Goal: Task Accomplishment & Management: Complete application form

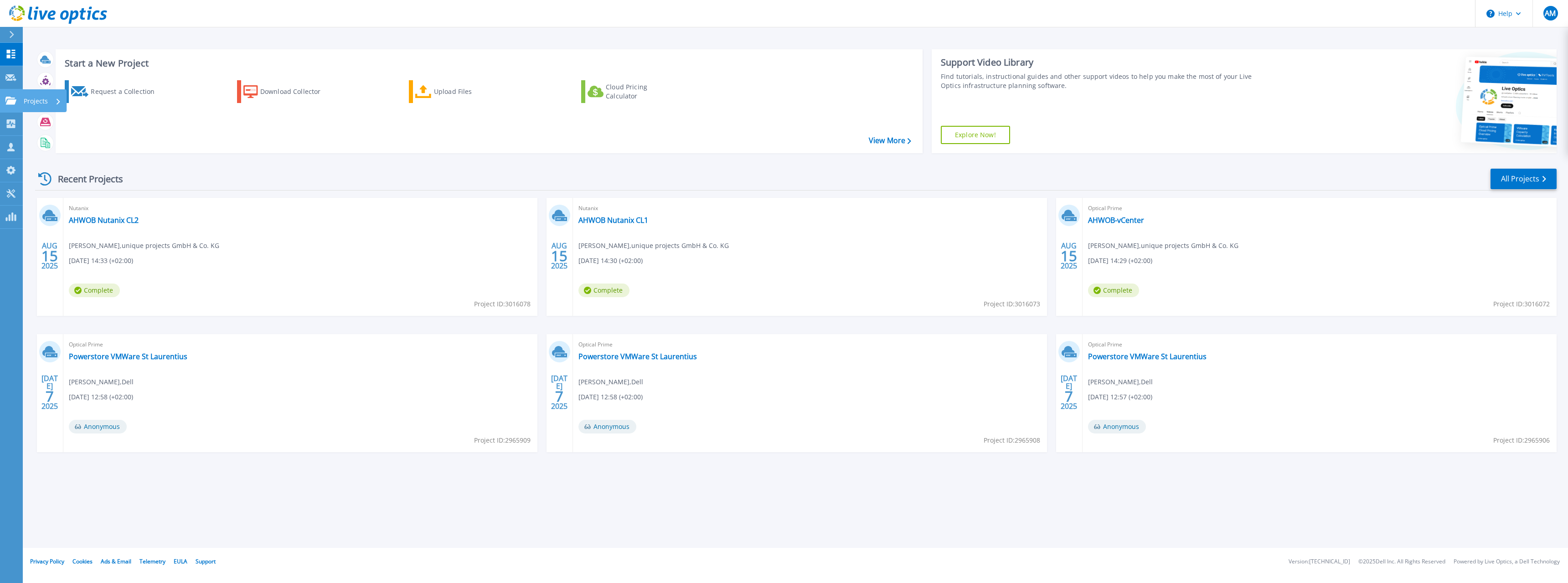
click at [39, 102] on p "Projects" at bounding box center [35, 101] width 24 height 23
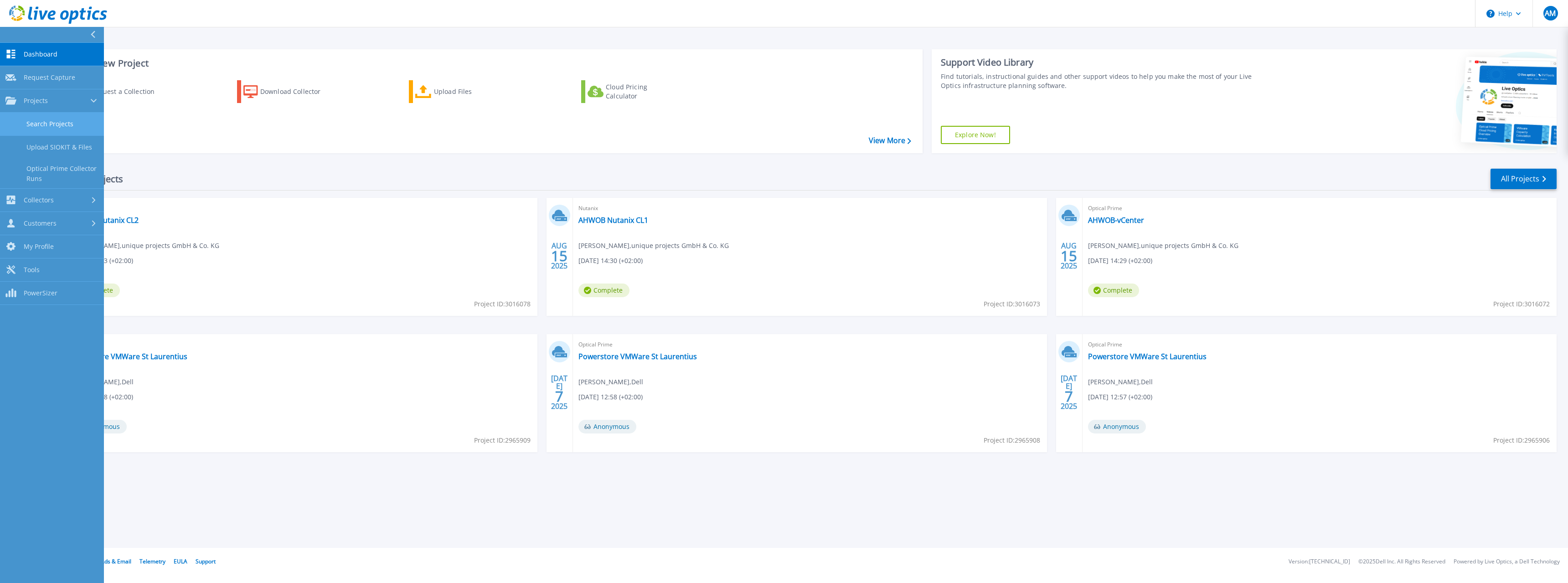
click at [39, 121] on link "Search Projects" at bounding box center [51, 124] width 104 height 23
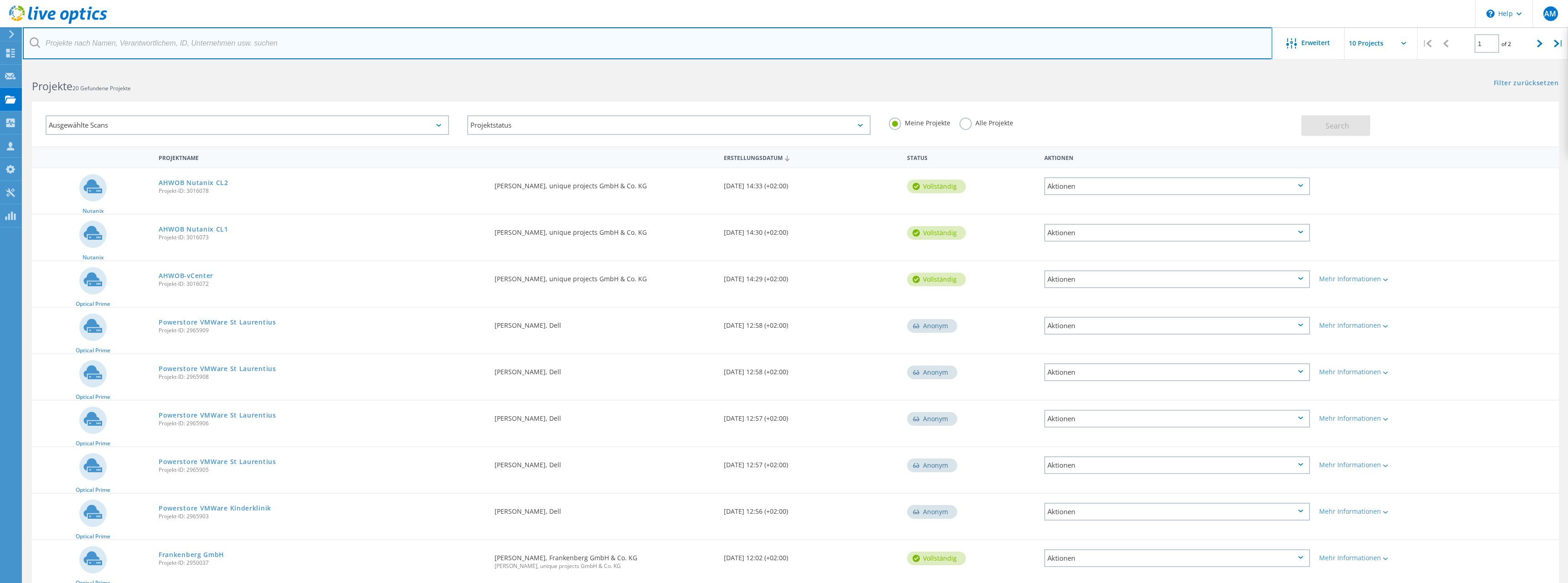
click at [761, 39] on input "text" at bounding box center [647, 43] width 1249 height 32
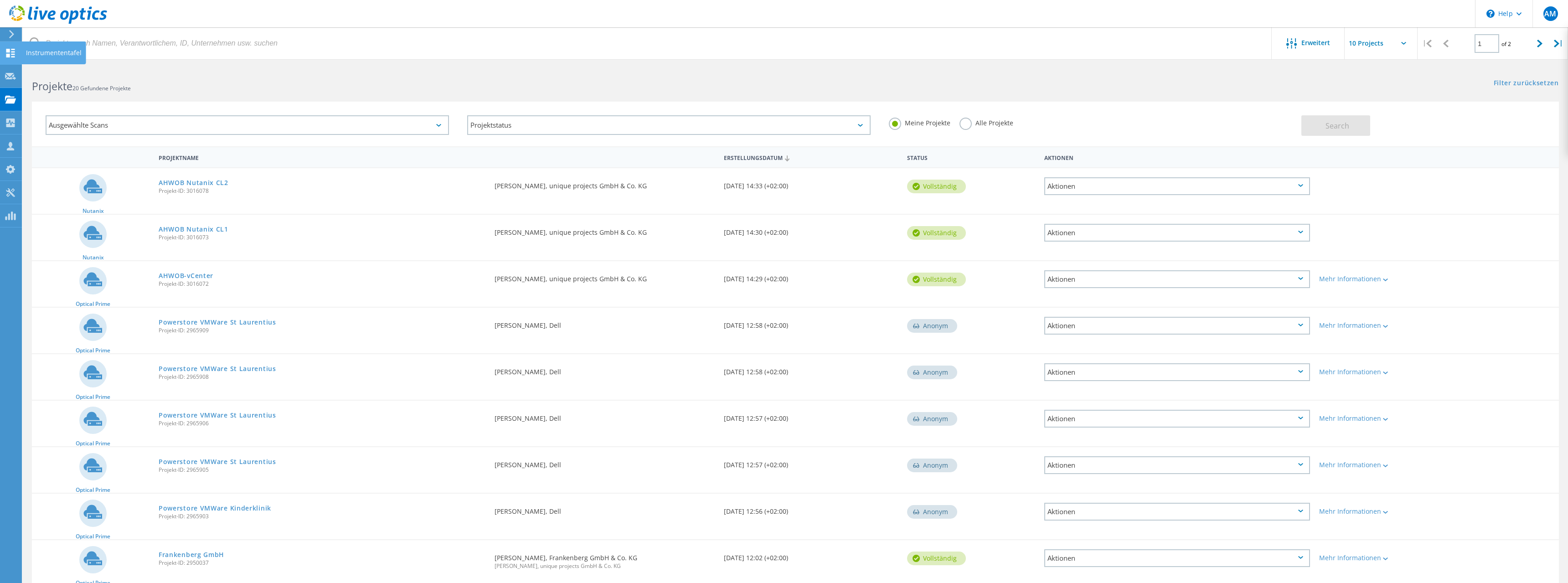
click at [5, 49] on icon at bounding box center [10, 52] width 11 height 9
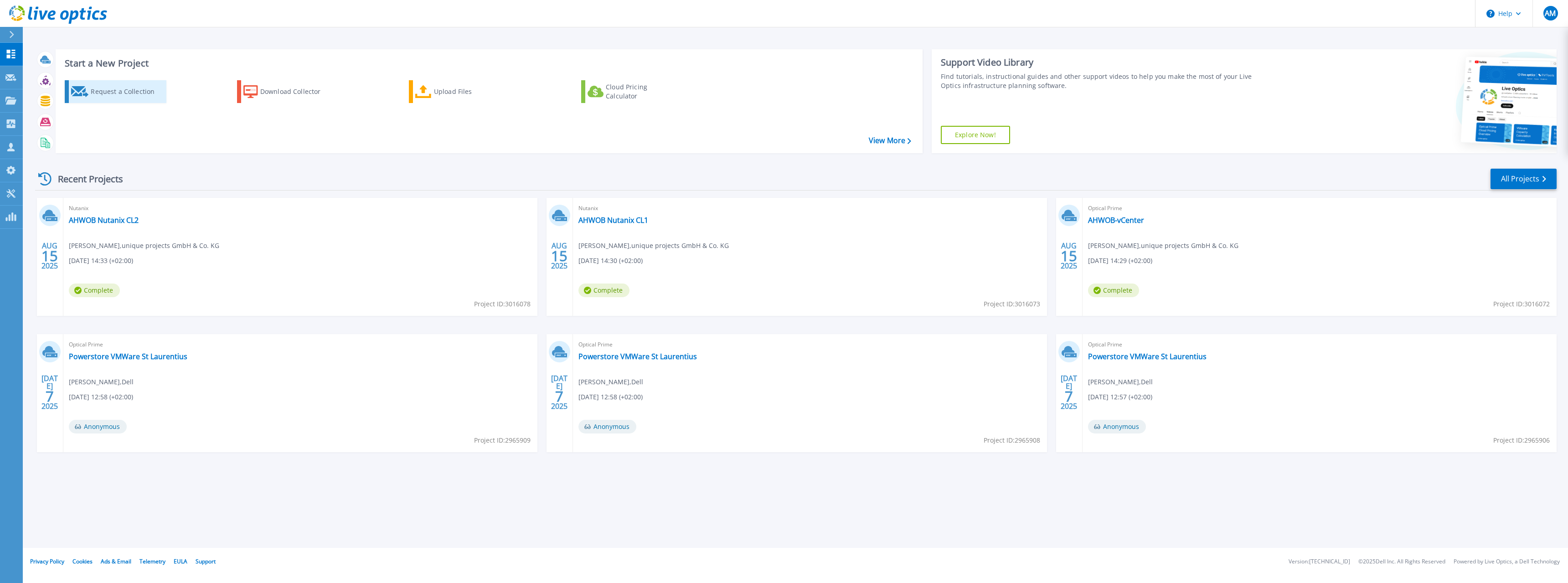
click at [142, 96] on div "Request a Collection" at bounding box center [127, 91] width 73 height 18
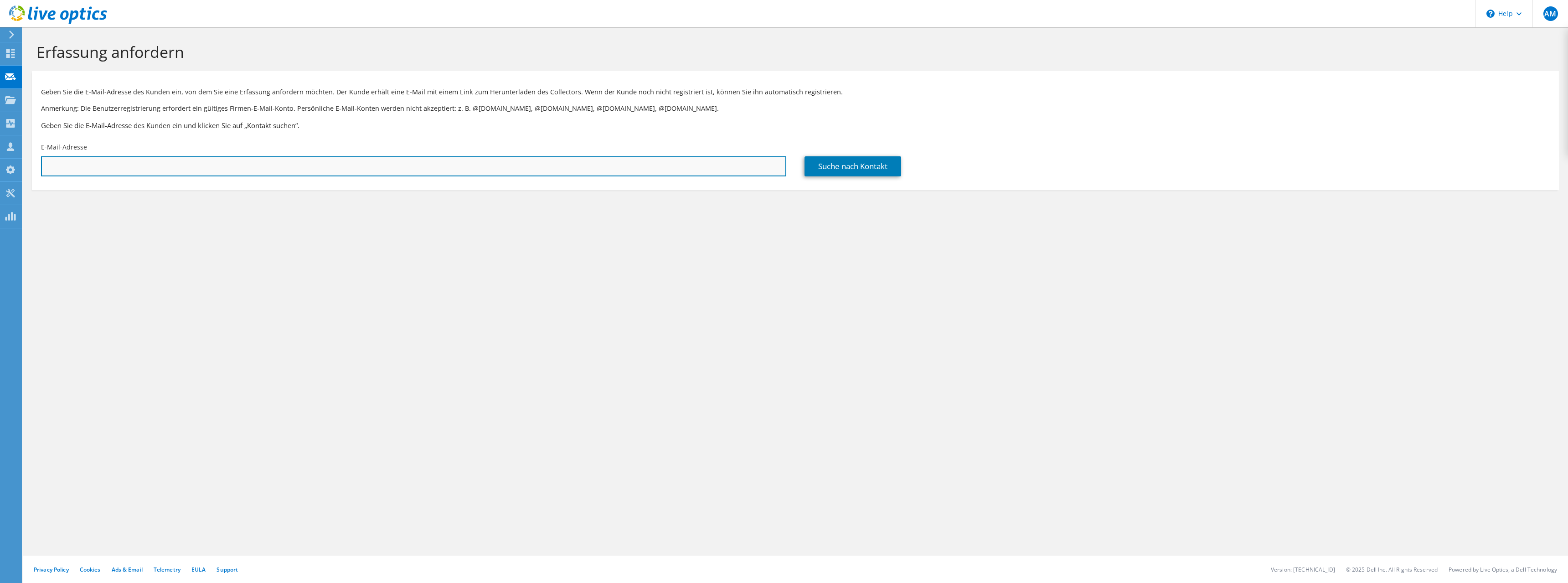
click at [308, 168] on input "text" at bounding box center [413, 166] width 745 height 20
paste input "tobias.hassa@jaegermeister.de"
type input "tobias.hassa@jaegermeister.de"
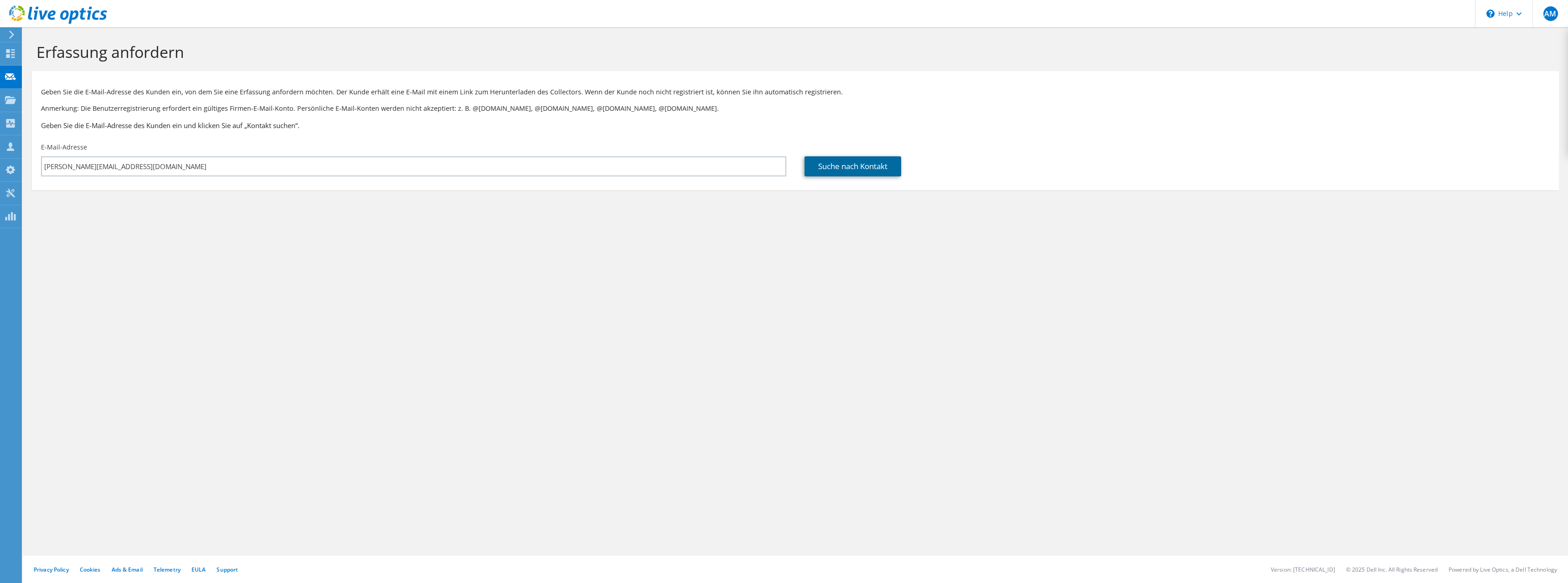
click at [869, 169] on link "Suche nach Kontakt" at bounding box center [853, 166] width 97 height 20
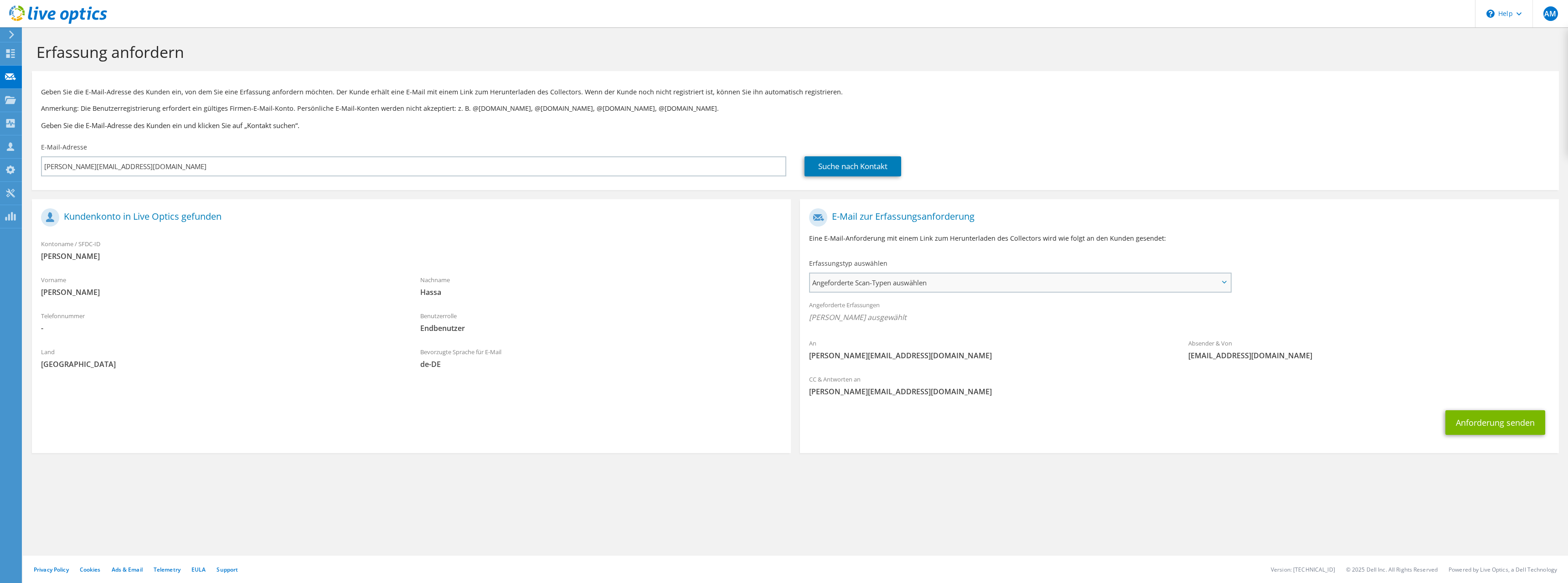
click at [953, 280] on span "Angeforderte Scan-Typen auswählen" at bounding box center [1020, 282] width 421 height 18
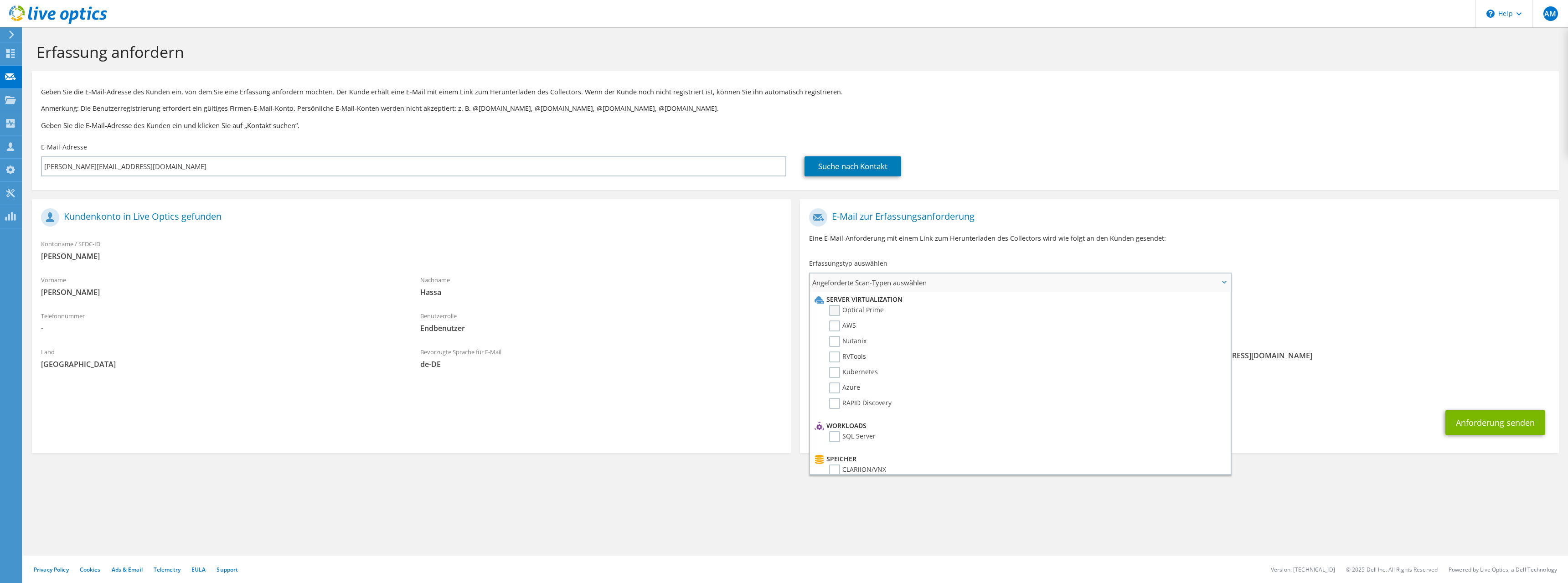
click at [836, 312] on label "Optical Prime" at bounding box center [857, 310] width 54 height 11
click at [0, 0] on input "Optical Prime" at bounding box center [0, 0] width 0 height 0
click at [837, 328] on label "AWS" at bounding box center [843, 325] width 27 height 11
click at [0, 0] on input "AWS" at bounding box center [0, 0] width 0 height 0
drag, startPoint x: 836, startPoint y: 341, endPoint x: 835, endPoint y: 352, distance: 11.0
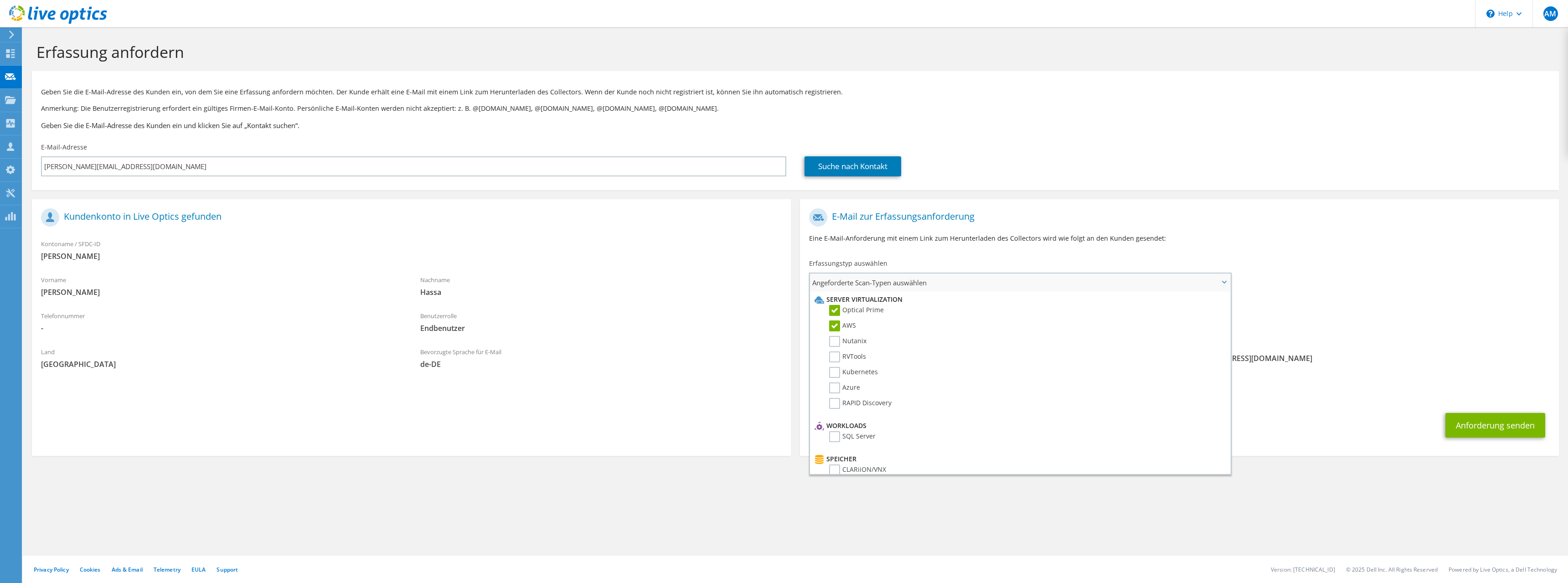
click at [836, 347] on label "Nutanix" at bounding box center [848, 341] width 38 height 11
click at [836, 343] on label "Nutanix" at bounding box center [848, 341] width 38 height 11
click at [0, 0] on input "Nutanix" at bounding box center [0, 0] width 0 height 0
click at [836, 358] on label "RVTools" at bounding box center [848, 356] width 37 height 11
click at [0, 0] on input "RVTools" at bounding box center [0, 0] width 0 height 0
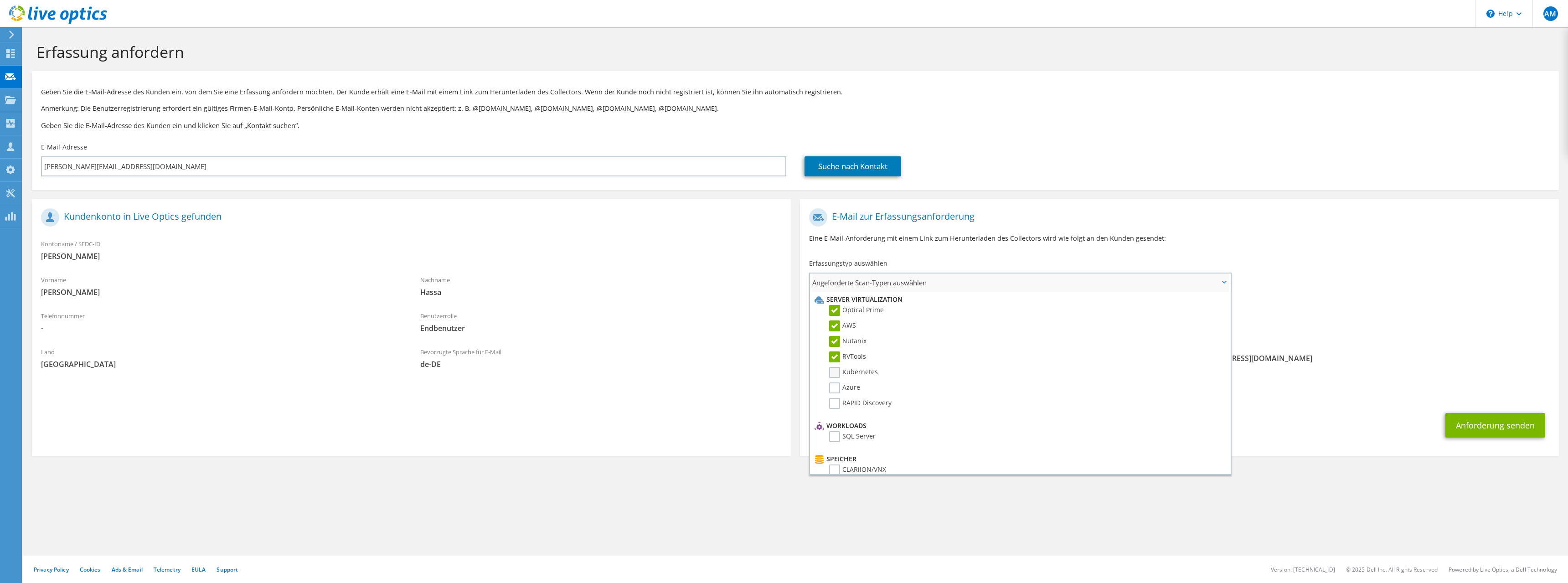
click at [834, 373] on label "Kubernetes" at bounding box center [854, 372] width 48 height 11
click at [0, 0] on input "Kubernetes" at bounding box center [0, 0] width 0 height 0
click at [833, 385] on label "Azure" at bounding box center [845, 387] width 31 height 11
click at [0, 0] on input "Azure" at bounding box center [0, 0] width 0 height 0
click at [834, 402] on label "RAPID Discovery" at bounding box center [861, 403] width 62 height 11
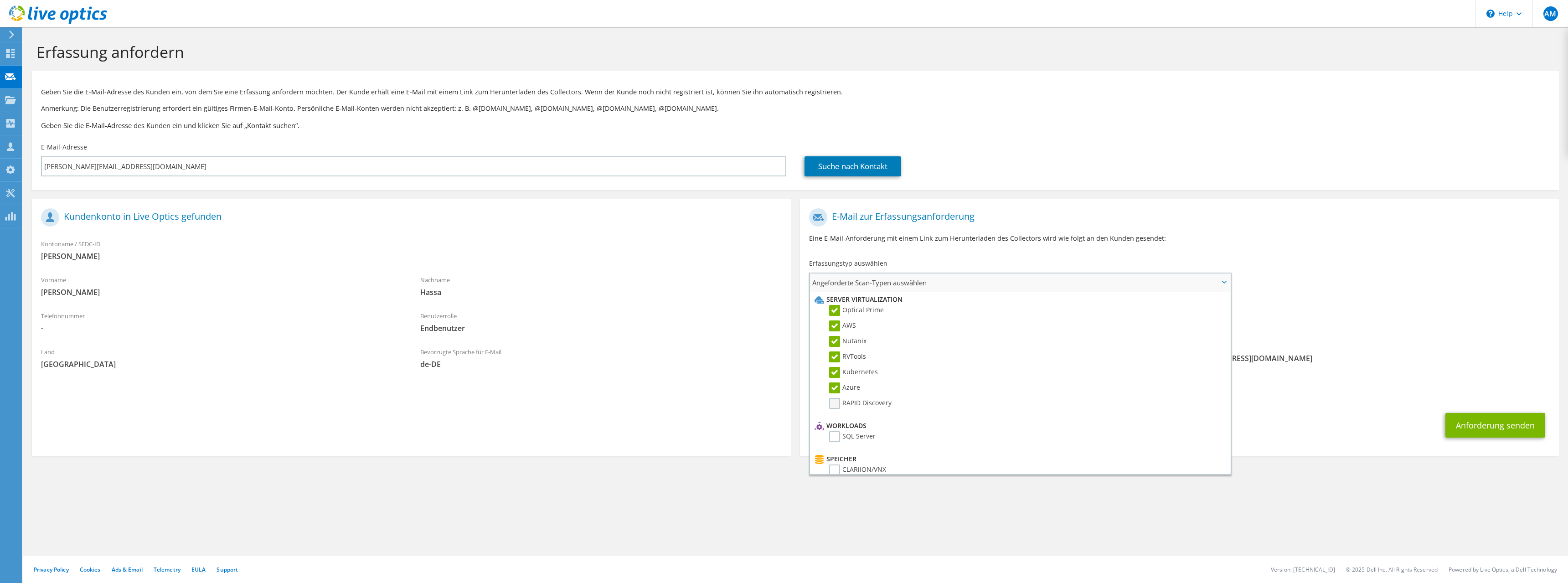
click at [0, 0] on input "RAPID Discovery" at bounding box center [0, 0] width 0 height 0
click at [831, 433] on label "SQL Server" at bounding box center [853, 436] width 47 height 11
click at [0, 0] on input "SQL Server" at bounding box center [0, 0] width 0 height 0
click at [838, 377] on label "CLARiiON/VNX" at bounding box center [858, 376] width 57 height 11
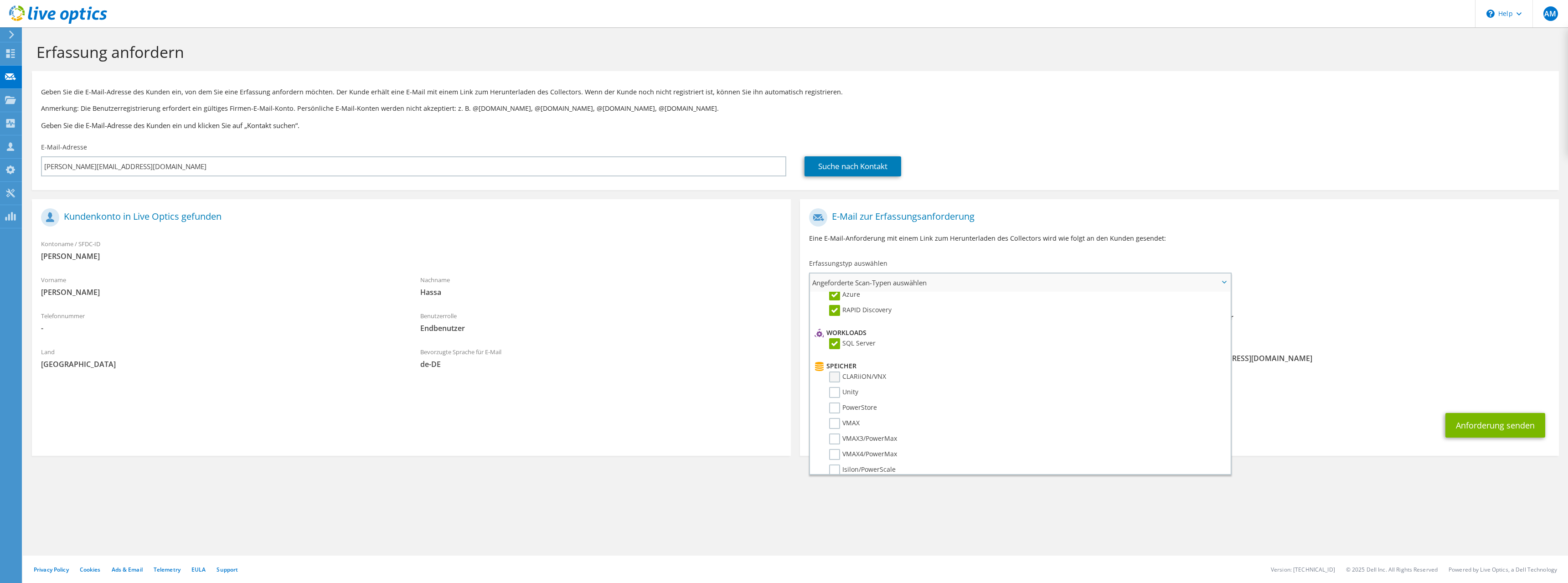
click at [0, 0] on input "CLARiiON/VNX" at bounding box center [0, 0] width 0 height 0
click at [835, 392] on label "Unity" at bounding box center [844, 391] width 29 height 11
click at [0, 0] on input "Unity" at bounding box center [0, 0] width 0 height 0
click at [835, 405] on label "PowerStore" at bounding box center [853, 407] width 47 height 11
click at [0, 0] on input "PowerStore" at bounding box center [0, 0] width 0 height 0
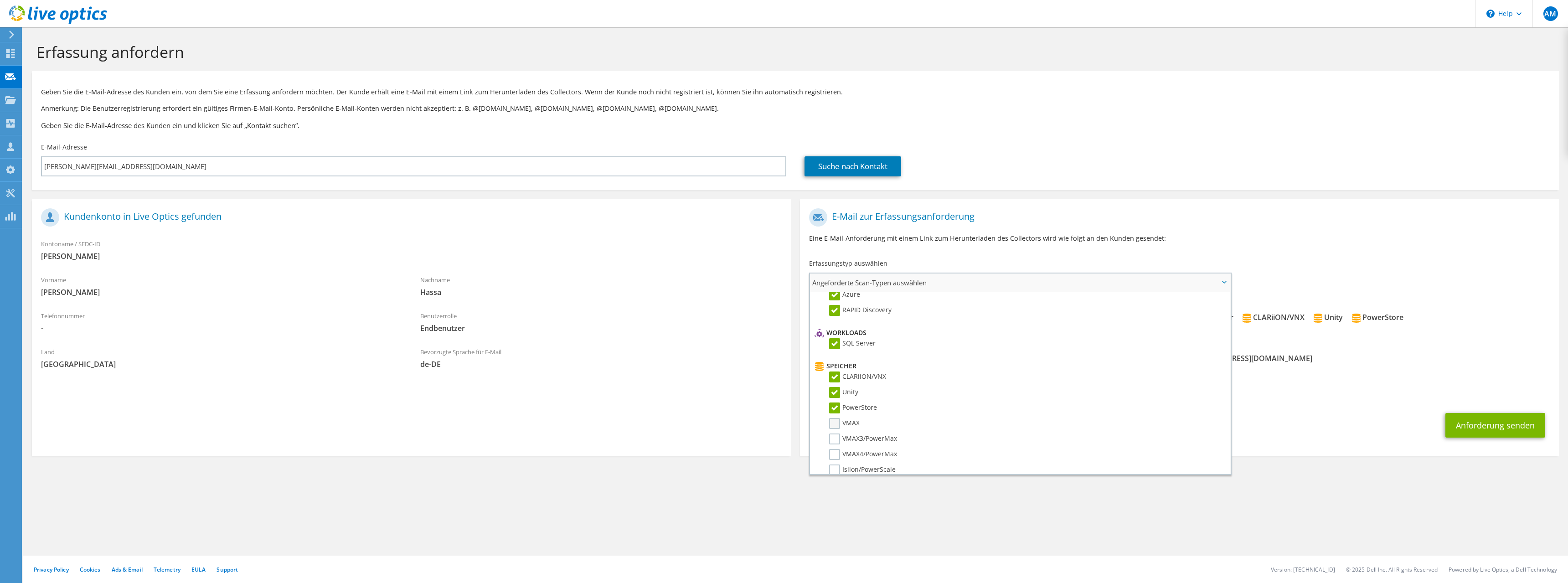
click at [836, 426] on label "VMAX" at bounding box center [845, 422] width 31 height 11
click at [0, 0] on input "VMAX" at bounding box center [0, 0] width 0 height 0
click at [835, 441] on label "VMAX3/PowerMax" at bounding box center [863, 438] width 68 height 11
click at [0, 0] on input "VMAX3/PowerMax" at bounding box center [0, 0] width 0 height 0
drag, startPoint x: 831, startPoint y: 453, endPoint x: 835, endPoint y: 472, distance: 19.4
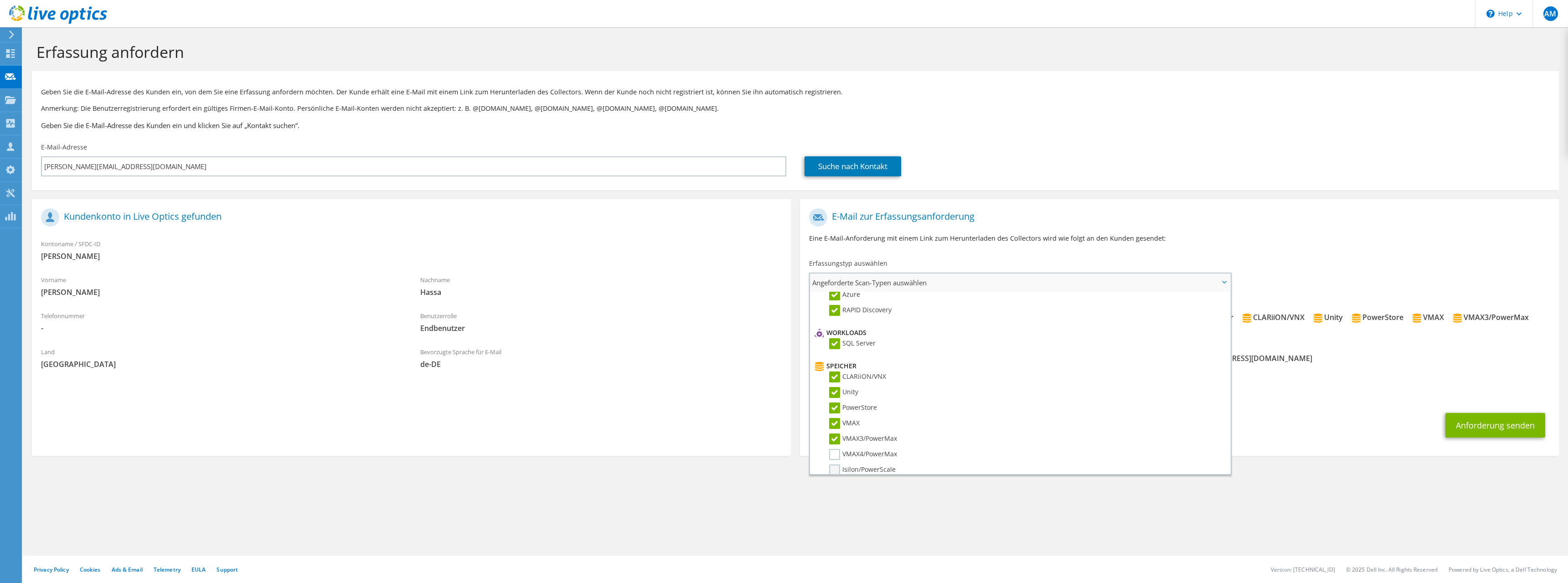
click at [833, 461] on li "VMAX4/PowerMax" at bounding box center [1019, 456] width 414 height 15
click at [835, 472] on label "Isilon/PowerScale" at bounding box center [862, 469] width 67 height 11
click at [0, 0] on input "Isilon/PowerScale" at bounding box center [0, 0] width 0 height 0
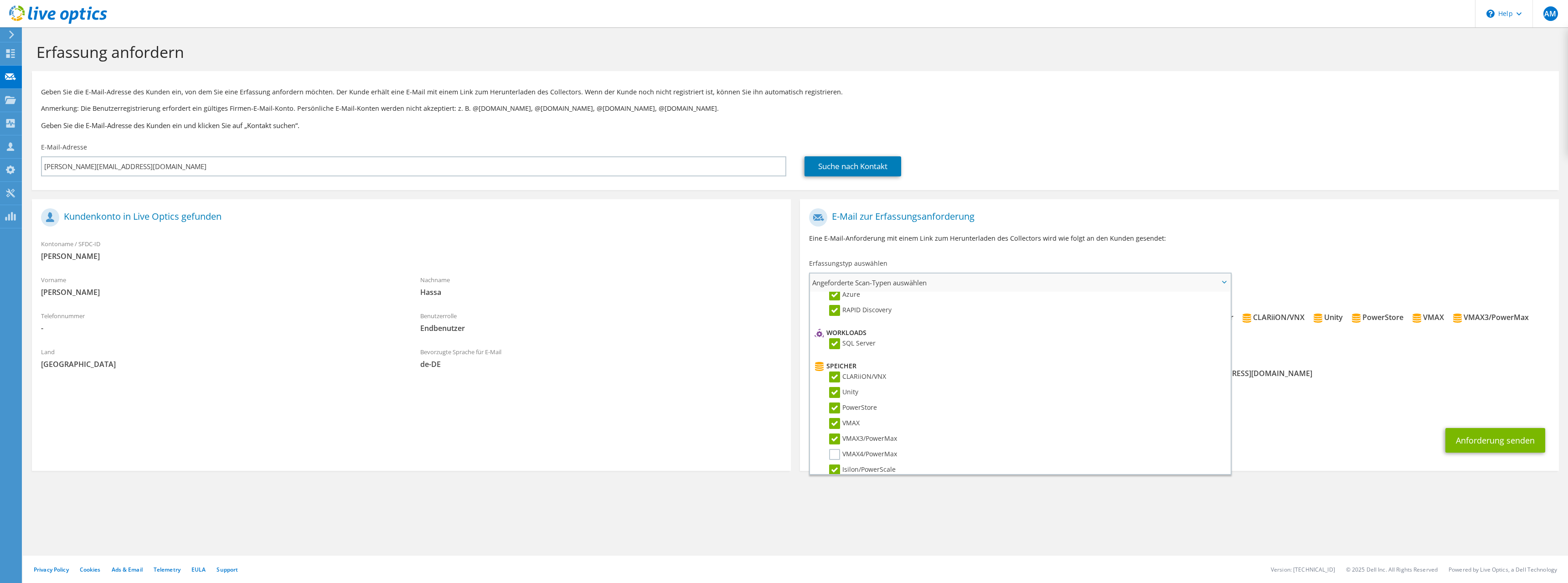
drag, startPoint x: 834, startPoint y: 457, endPoint x: 841, endPoint y: 440, distance: 18.4
click at [834, 456] on label "VMAX4/PowerMax" at bounding box center [863, 453] width 68 height 11
click at [837, 314] on label "VMAX4/PowerMax" at bounding box center [863, 314] width 68 height 11
click at [0, 0] on input "VMAX4/PowerMax" at bounding box center [0, 0] width 0 height 0
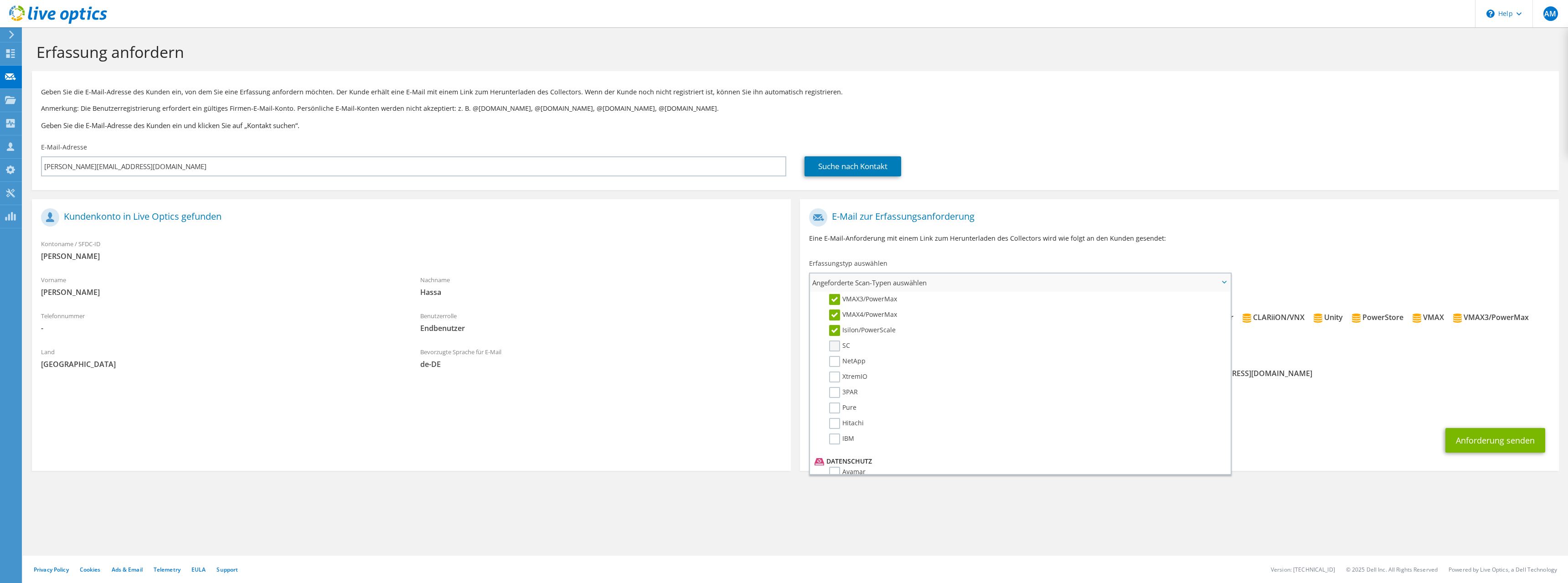
click at [834, 346] on label "SC" at bounding box center [840, 345] width 21 height 11
click at [0, 0] on input "SC" at bounding box center [0, 0] width 0 height 0
click at [832, 360] on label "NetApp" at bounding box center [848, 360] width 37 height 11
click at [0, 0] on input "NetApp" at bounding box center [0, 0] width 0 height 0
click at [833, 376] on label "XtremIO" at bounding box center [849, 376] width 39 height 11
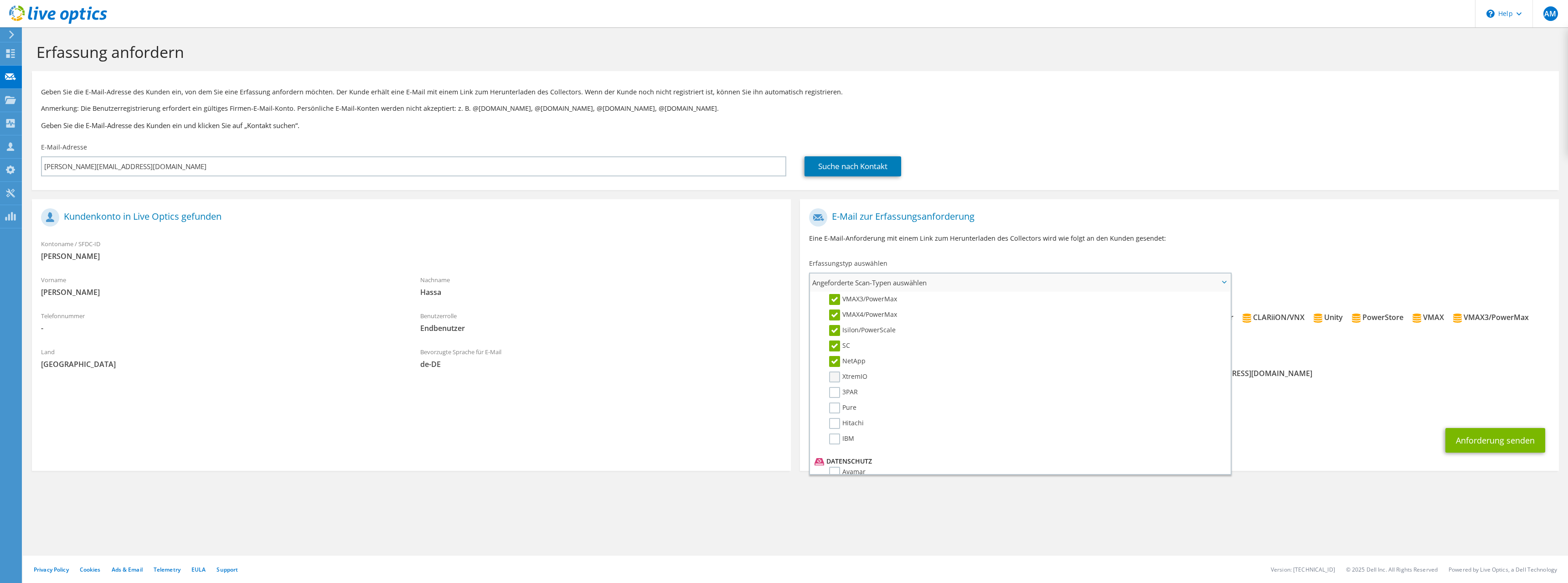
click at [0, 0] on input "XtremIO" at bounding box center [0, 0] width 0 height 0
click at [833, 390] on label "3PAR" at bounding box center [844, 391] width 29 height 11
click at [0, 0] on input "3PAR" at bounding box center [0, 0] width 0 height 0
click at [832, 407] on label "Pure" at bounding box center [843, 407] width 27 height 11
click at [0, 0] on input "Pure" at bounding box center [0, 0] width 0 height 0
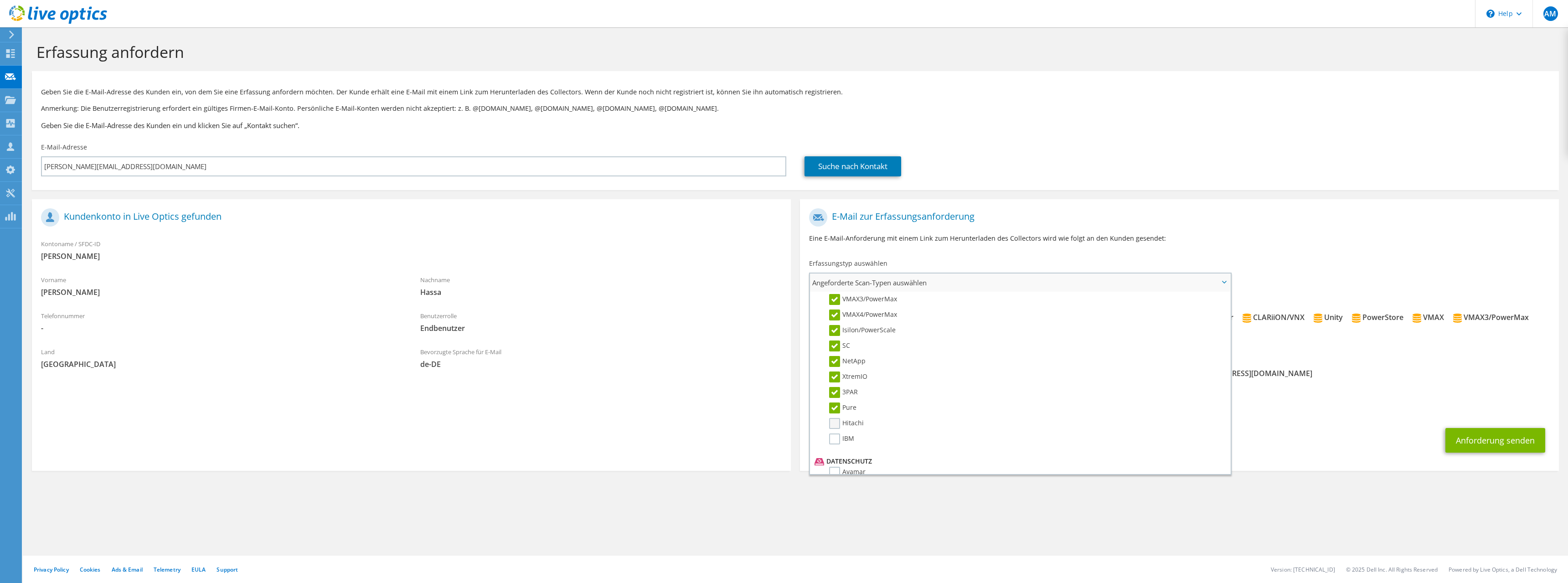
click at [833, 421] on label "Hitachi" at bounding box center [847, 422] width 35 height 11
click at [0, 0] on input "Hitachi" at bounding box center [0, 0] width 0 height 0
click at [838, 441] on label "IBM" at bounding box center [842, 438] width 25 height 11
click at [0, 0] on input "IBM" at bounding box center [0, 0] width 0 height 0
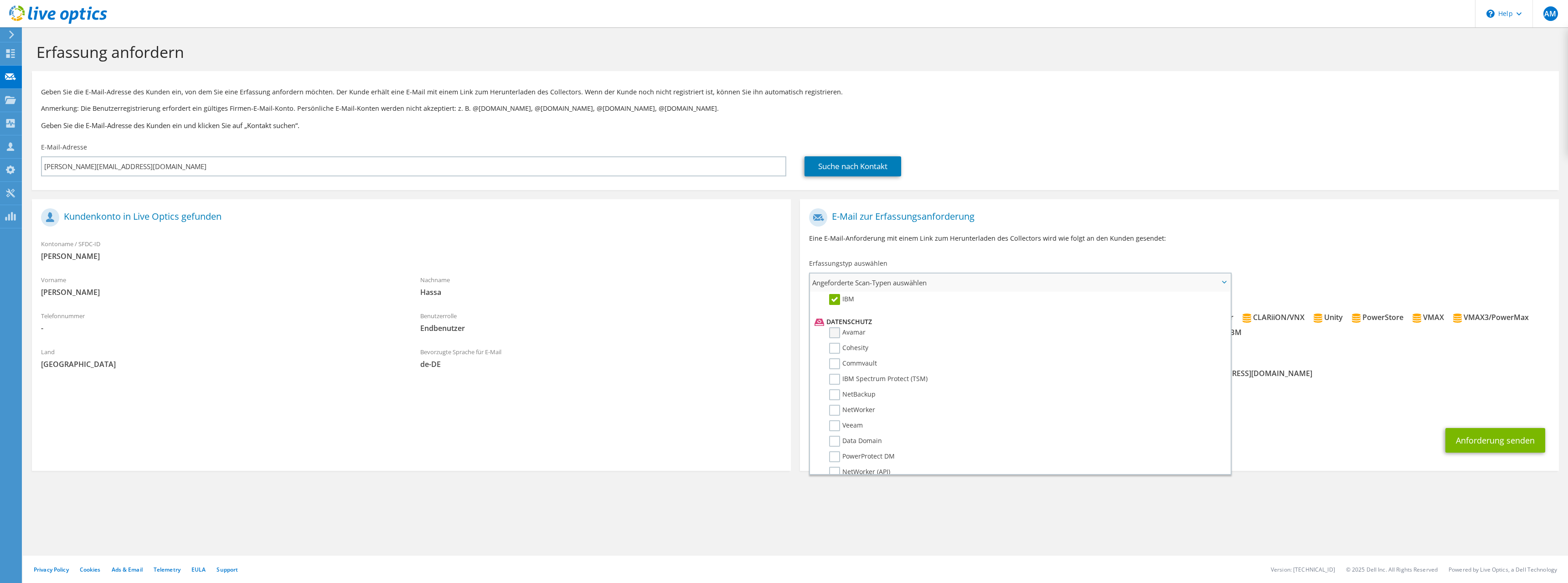
click at [833, 330] on label "Avamar" at bounding box center [848, 332] width 37 height 11
click at [0, 0] on input "Avamar" at bounding box center [0, 0] width 0 height 0
click at [831, 347] on label "Cohesity" at bounding box center [849, 348] width 39 height 11
click at [0, 0] on input "Cohesity" at bounding box center [0, 0] width 0 height 0
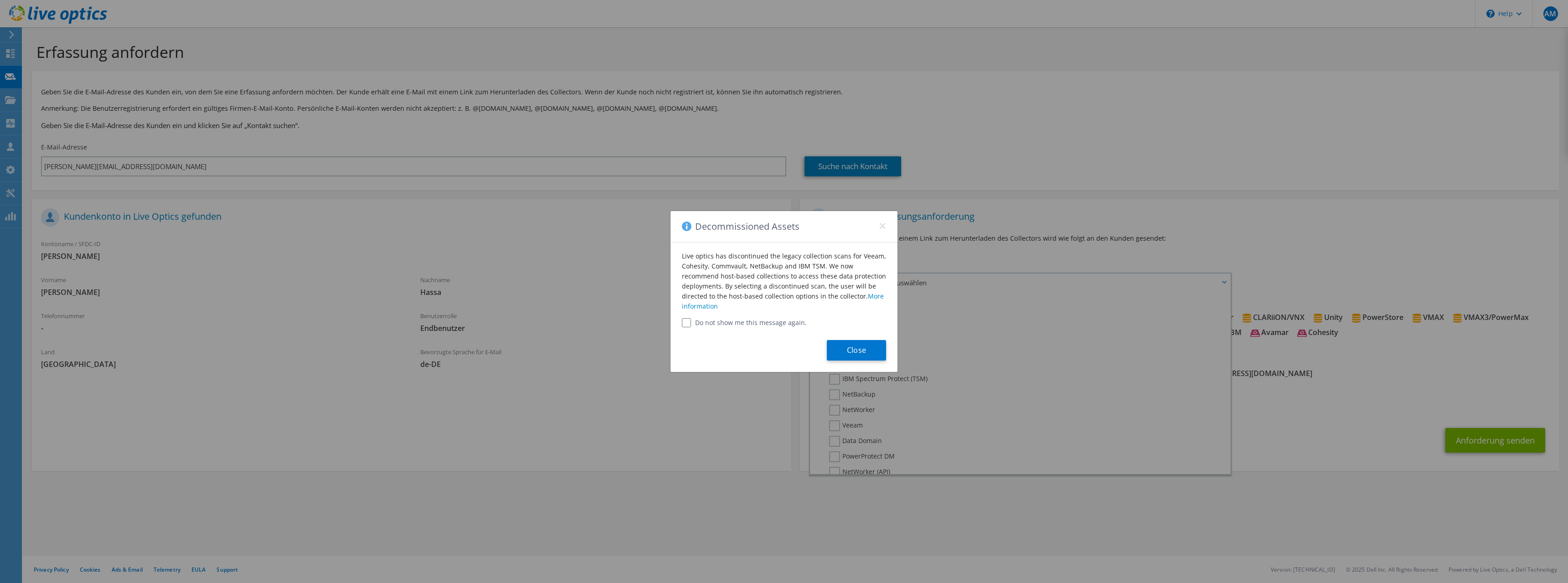
click at [771, 322] on label "Do not show me this message again." at bounding box center [784, 322] width 204 height 9
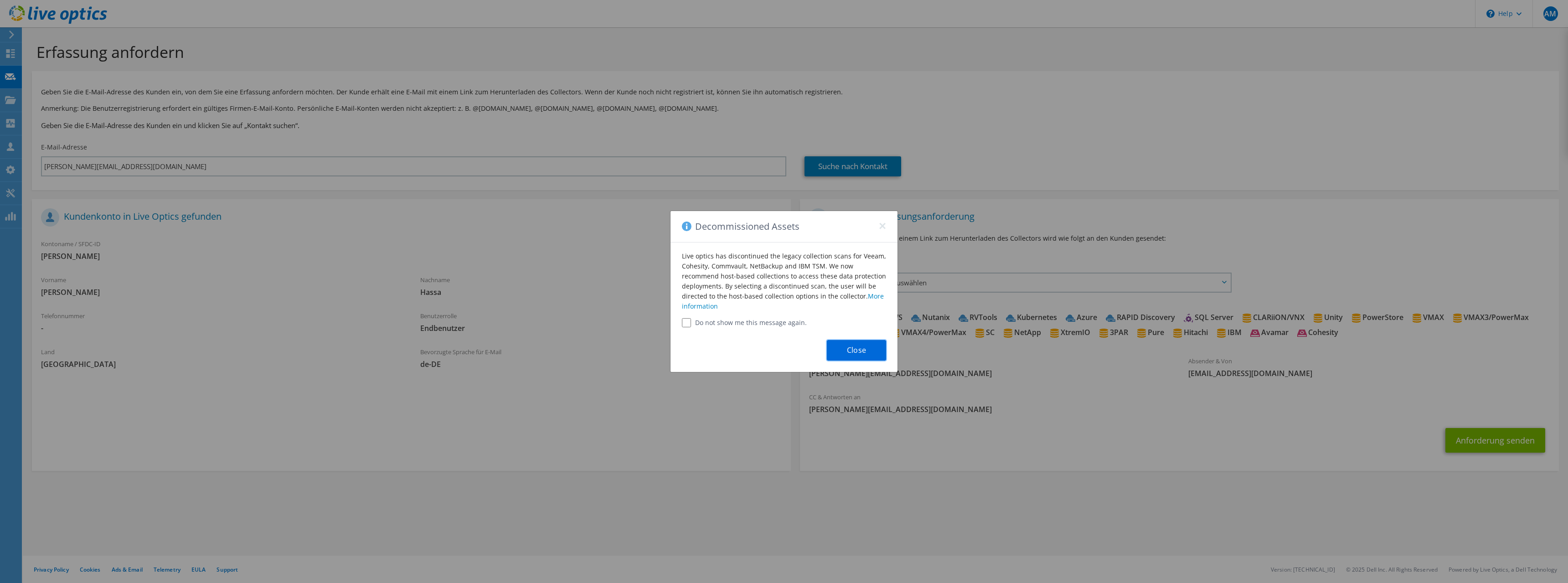
click at [851, 350] on button "Close" at bounding box center [856, 350] width 59 height 20
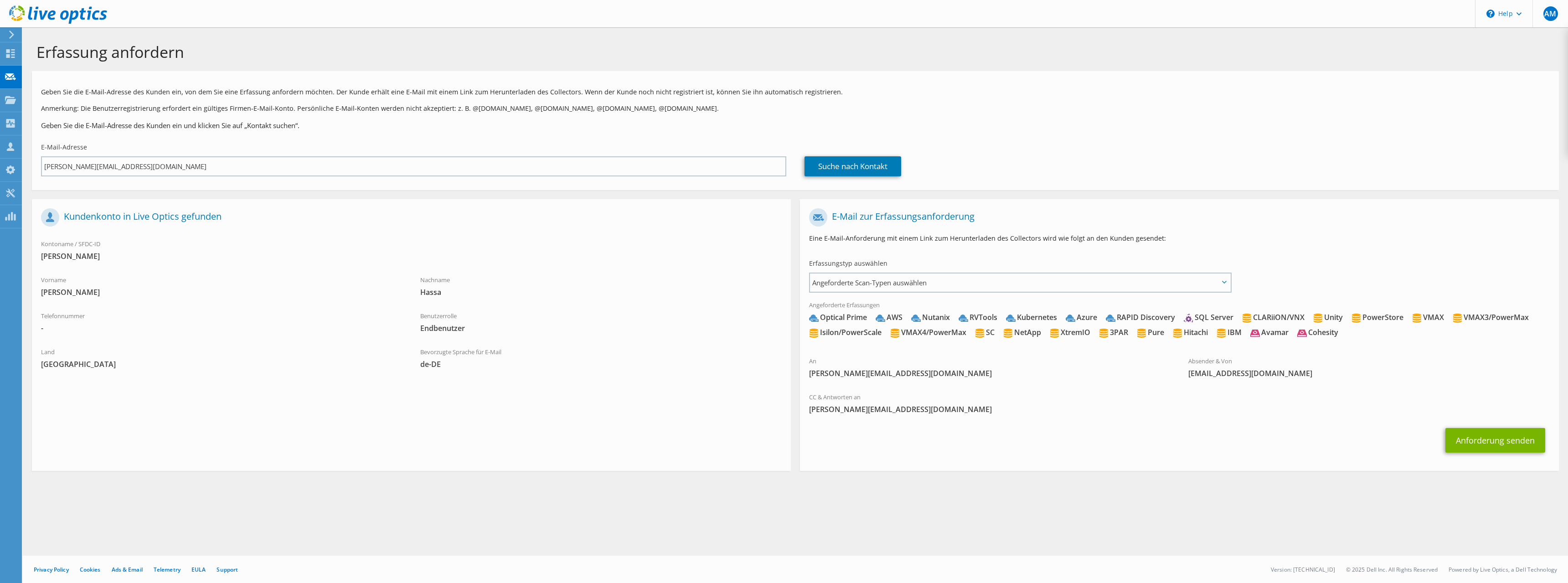
click at [919, 281] on div "Erfassung anfordern Geben Sie die E-Mail-Adresse des Kunden ein, von dem Sie ei…" at bounding box center [796, 304] width 1546 height 555
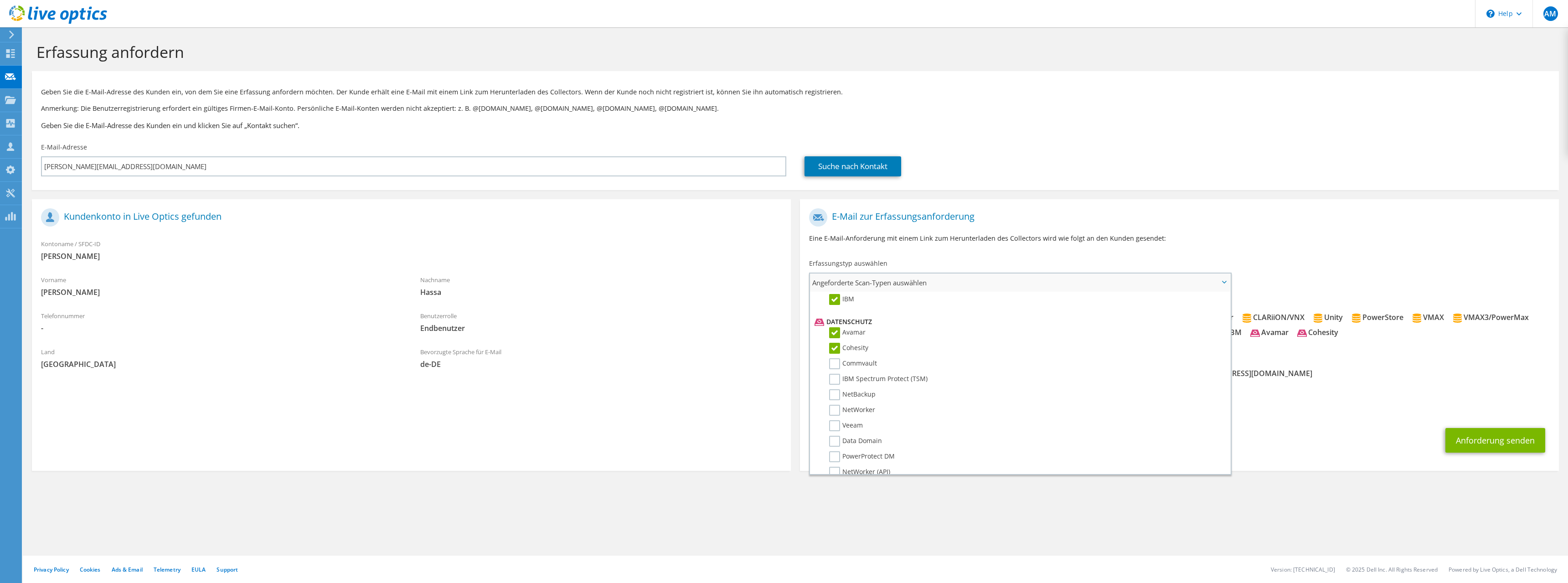
scroll to position [0, 0]
click at [372, 104] on p "Anmerkung: Die Benutzerregistrierung erfordert ein gültiges Firmen-E-Mail-Konto…" at bounding box center [795, 108] width 1509 height 10
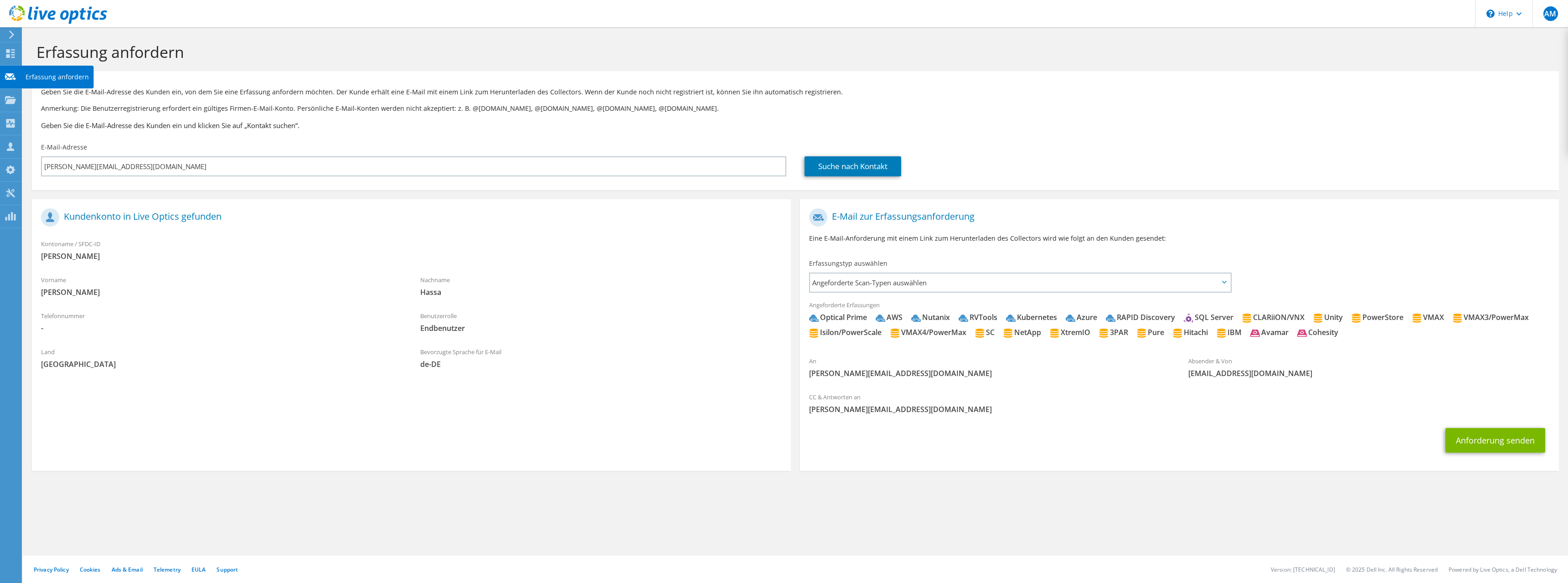
click at [47, 79] on div "Erfassung anfordern" at bounding box center [57, 77] width 73 height 23
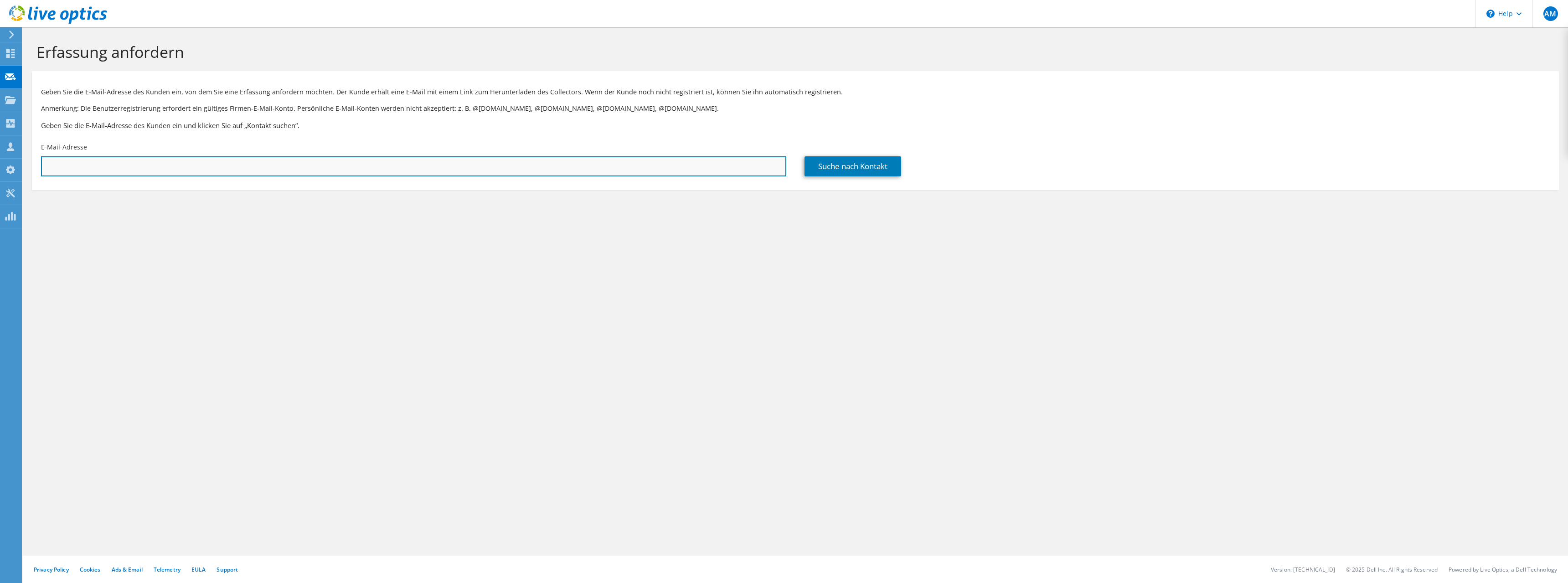
click at [106, 168] on input "text" at bounding box center [413, 166] width 745 height 20
paste input "tobias.hassa@jaegermeister.de"
type input "tobias.hassa@jaegermeister.de"
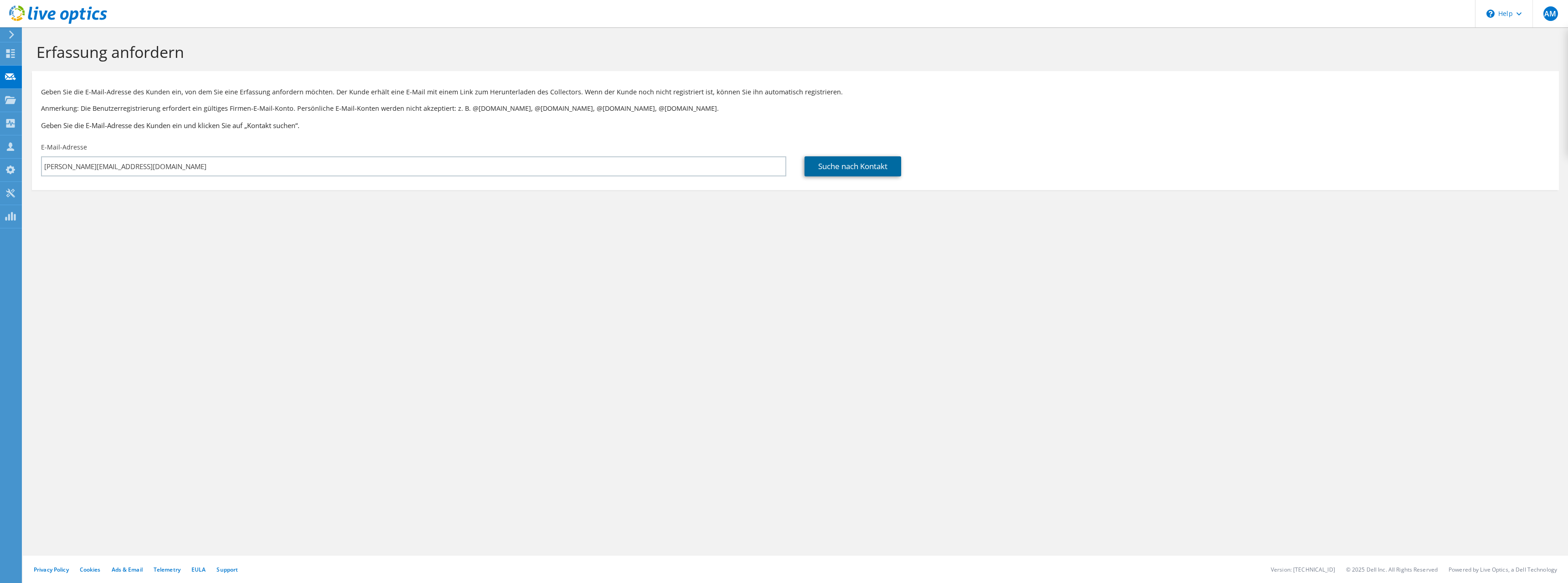
click at [863, 164] on link "Suche nach Kontakt" at bounding box center [853, 166] width 97 height 20
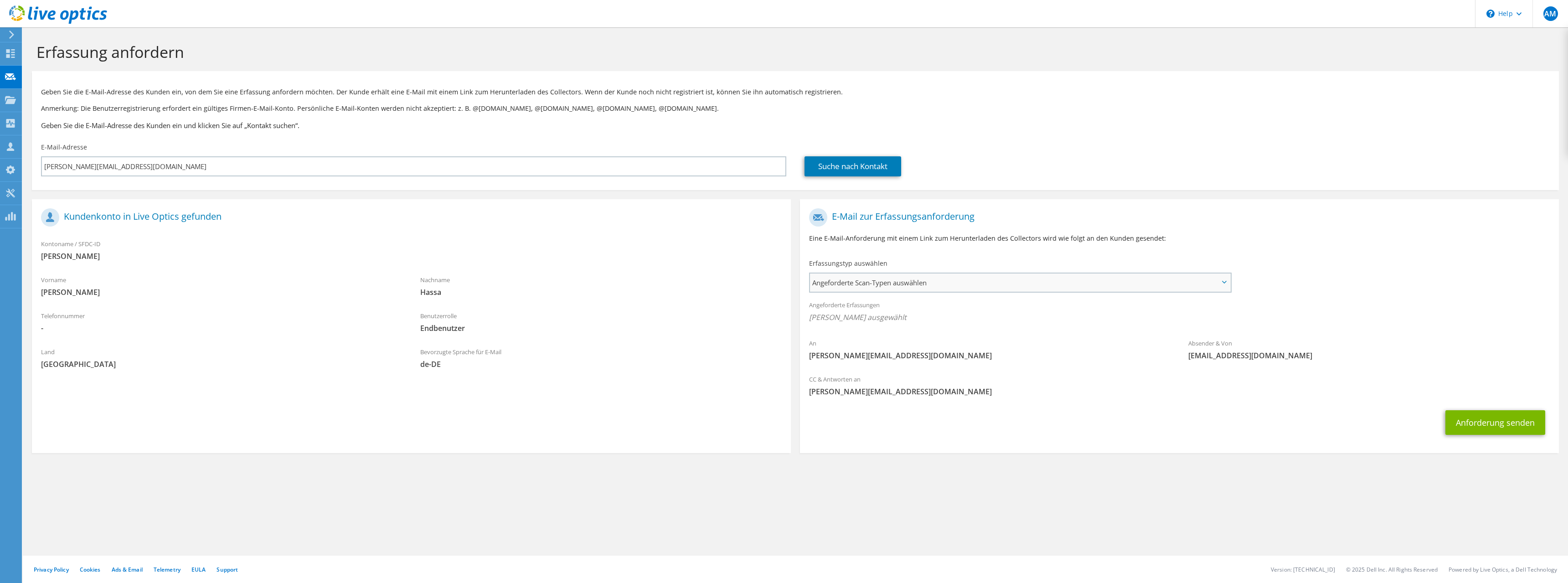
click at [992, 283] on span "Angeforderte Scan-Typen auswählen" at bounding box center [1020, 282] width 421 height 18
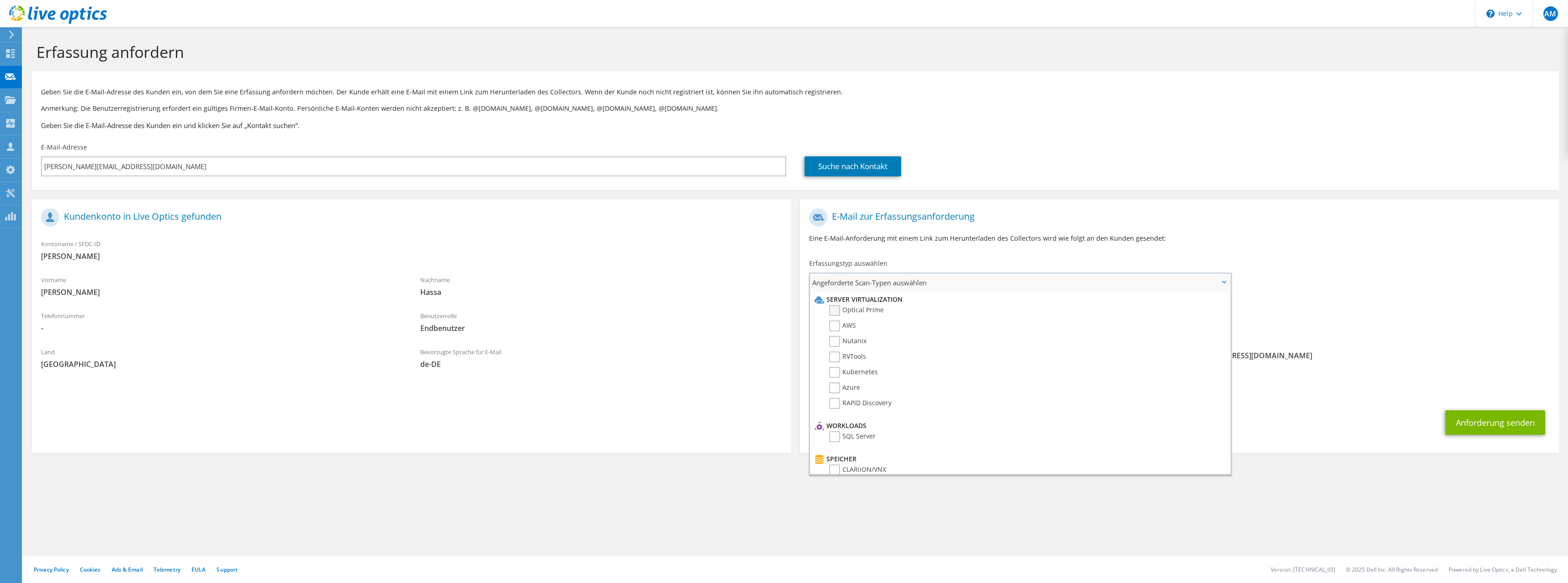
click at [833, 311] on label "Optical Prime" at bounding box center [857, 310] width 54 height 11
click at [0, 0] on input "Optical Prime" at bounding box center [0, 0] width 0 height 0
click at [835, 327] on label "AWS" at bounding box center [843, 325] width 27 height 11
click at [0, 0] on input "AWS" at bounding box center [0, 0] width 0 height 0
click at [835, 339] on label "Nutanix" at bounding box center [848, 341] width 38 height 11
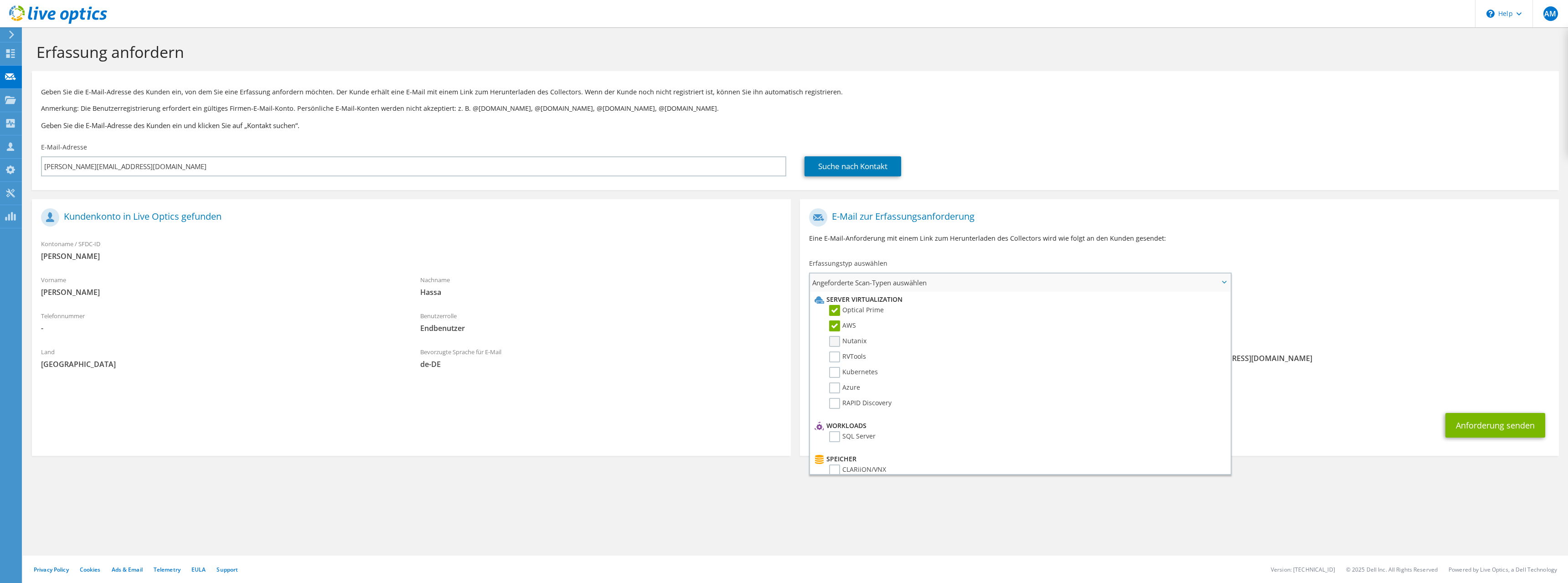
click at [0, 0] on input "Nutanix" at bounding box center [0, 0] width 0 height 0
drag, startPoint x: 835, startPoint y: 357, endPoint x: 835, endPoint y: 368, distance: 11.0
click at [835, 358] on label "RVTools" at bounding box center [848, 356] width 37 height 11
click at [0, 0] on input "RVTools" at bounding box center [0, 0] width 0 height 0
drag, startPoint x: 836, startPoint y: 377, endPoint x: 837, endPoint y: 386, distance: 9.1
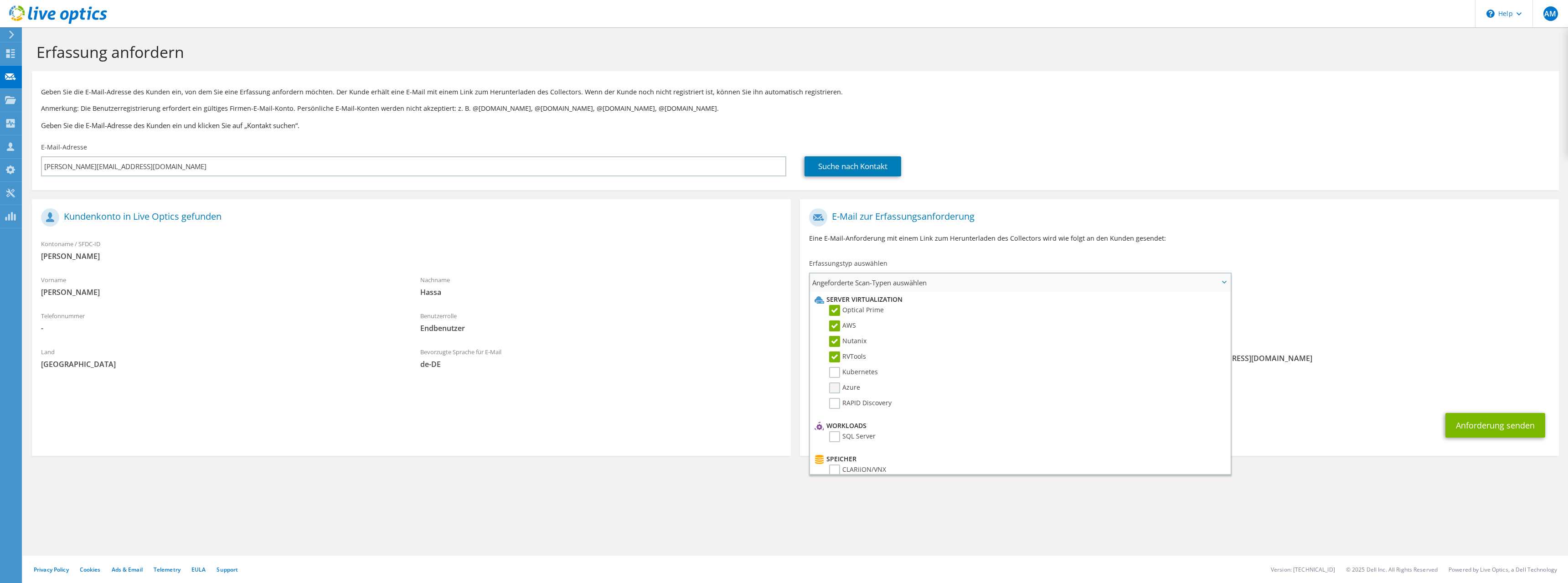
click at [836, 378] on li "Kubernetes" at bounding box center [1019, 375] width 414 height 15
click at [837, 389] on label "Azure" at bounding box center [845, 387] width 31 height 11
click at [0, 0] on input "Azure" at bounding box center [0, 0] width 0 height 0
click at [836, 374] on label "Kubernetes" at bounding box center [854, 372] width 48 height 11
click at [0, 0] on input "Kubernetes" at bounding box center [0, 0] width 0 height 0
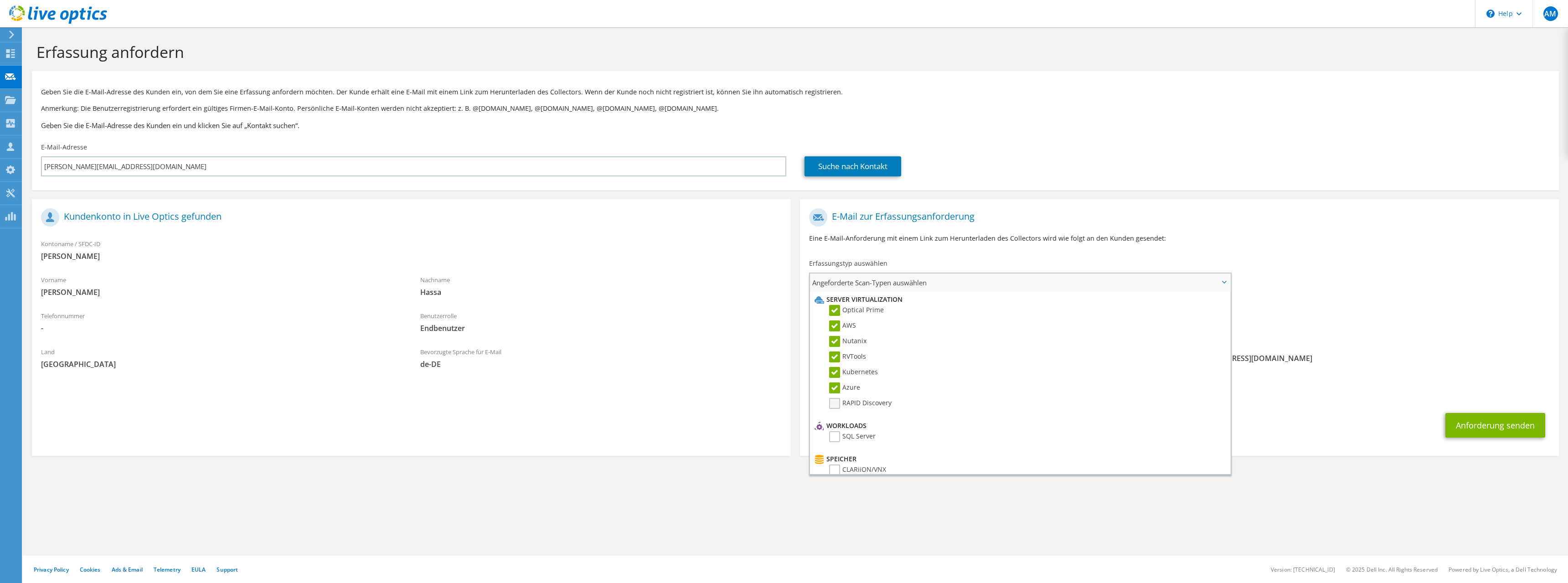
click at [835, 401] on label "RAPID Discovery" at bounding box center [861, 403] width 62 height 11
click at [0, 0] on input "RAPID Discovery" at bounding box center [0, 0] width 0 height 0
click at [1466, 481] on section "Erfassung anfordern Geben Sie die E-Mail-Adresse des Kunden ein, von dem Sie ei…" at bounding box center [796, 263] width 1546 height 474
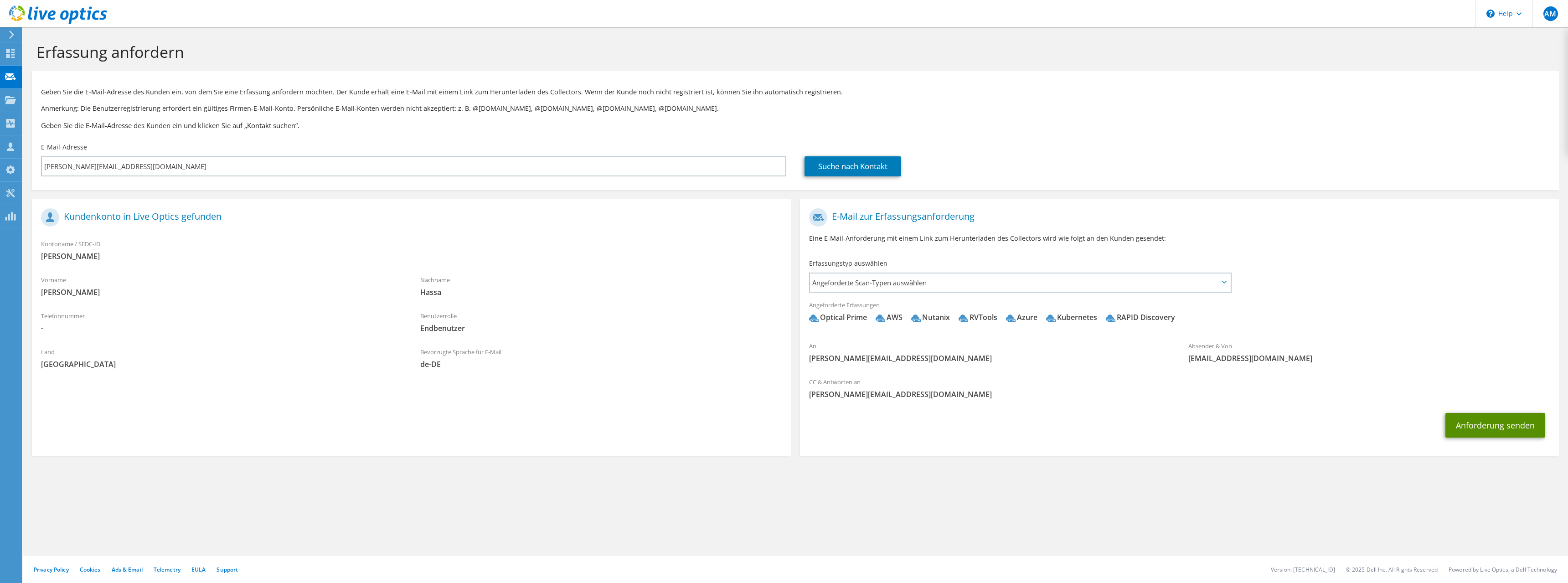
click at [1497, 424] on button "Anforderung senden" at bounding box center [1495, 424] width 100 height 24
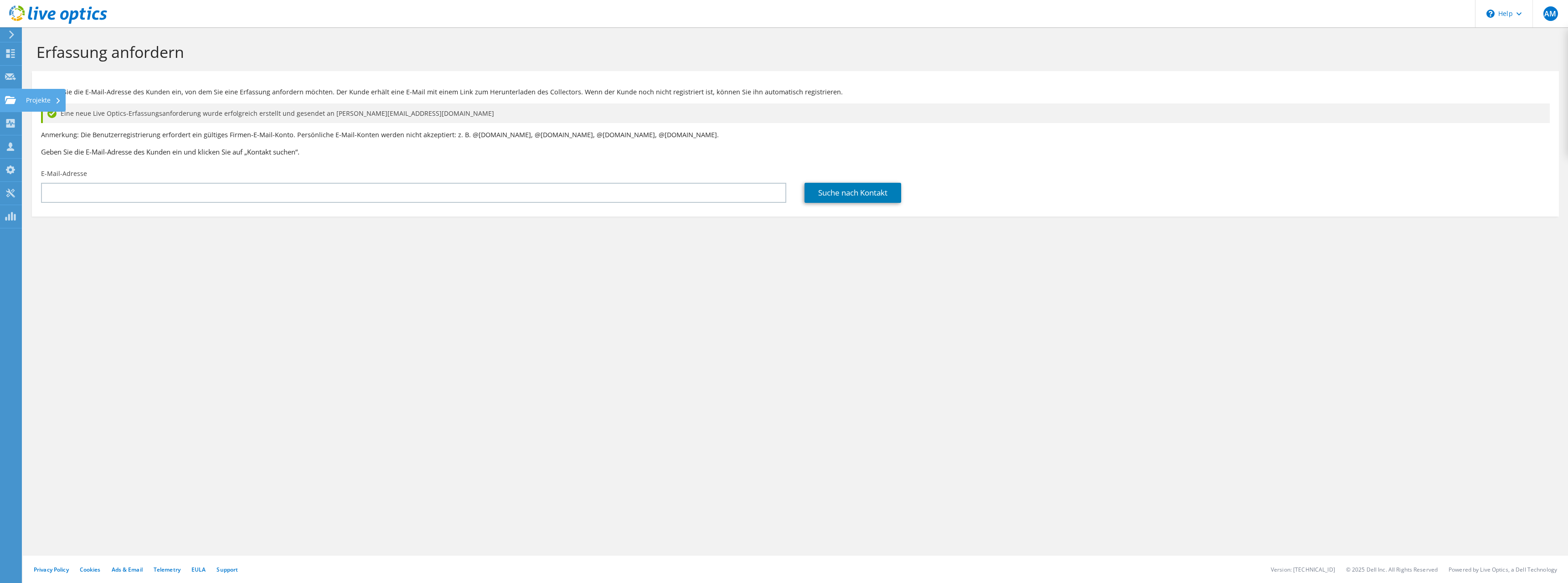
click at [9, 100] on use at bounding box center [10, 100] width 11 height 8
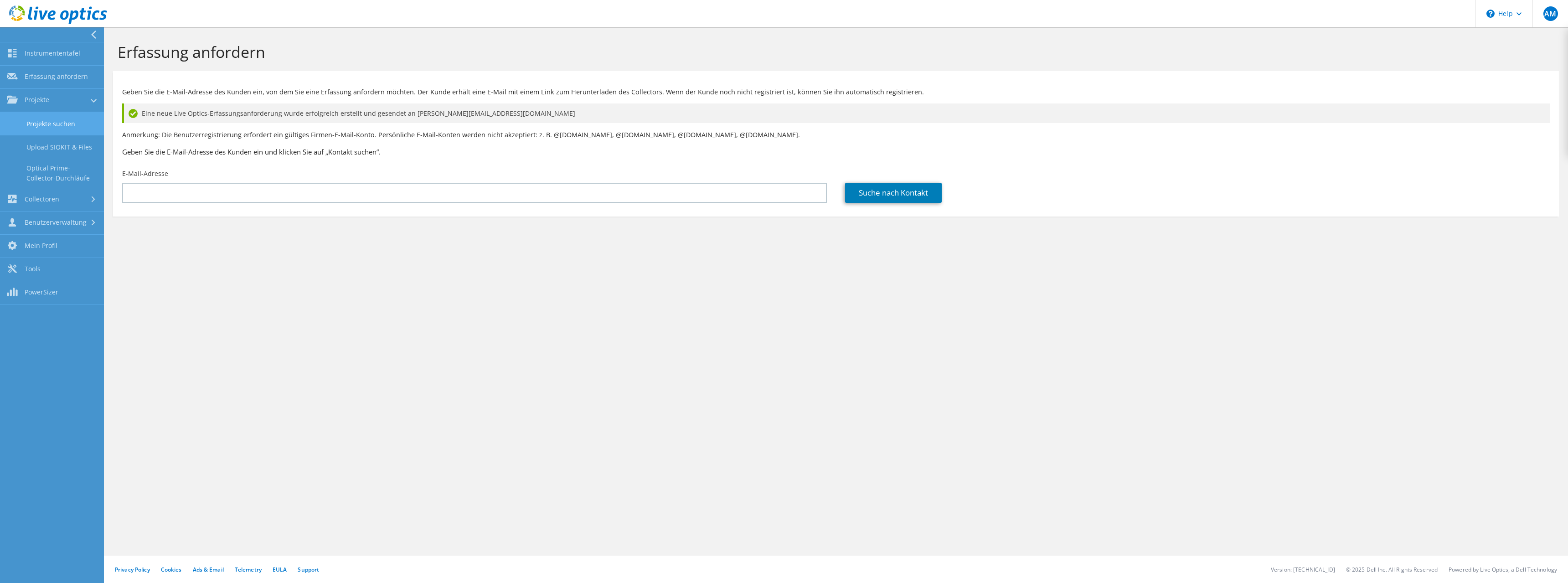
click at [54, 120] on link "Projekte suchen" at bounding box center [51, 124] width 104 height 23
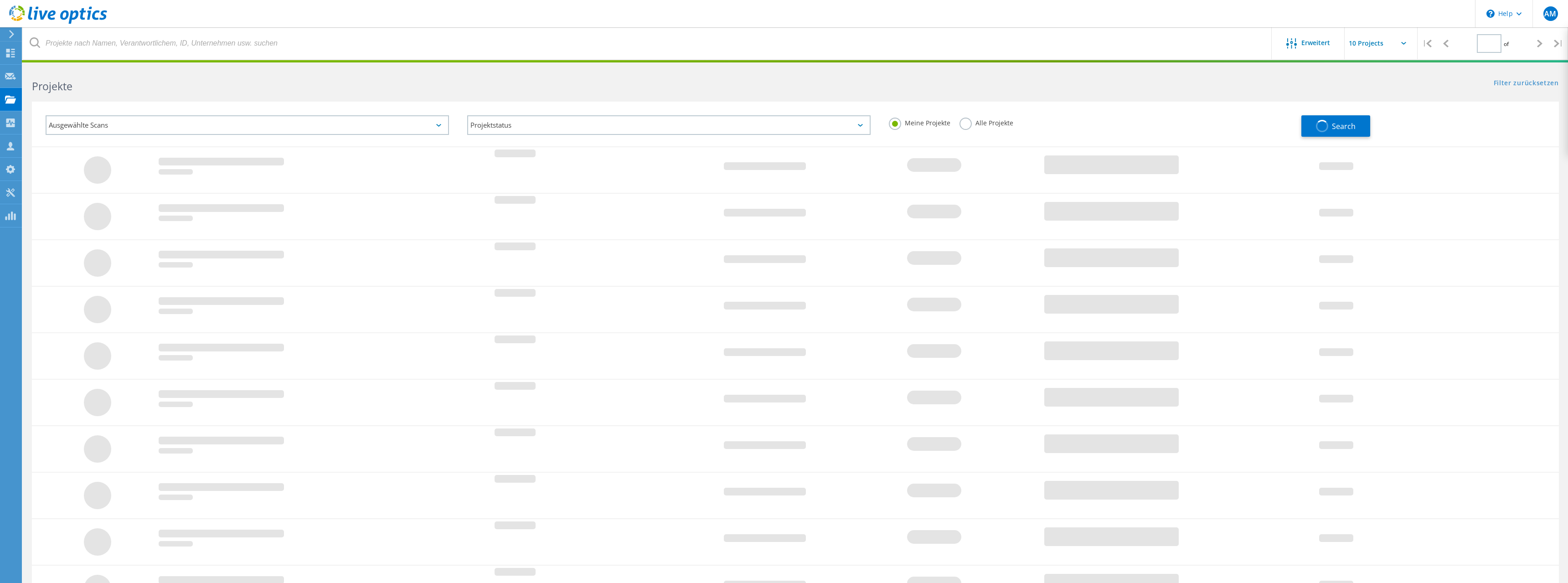
type input "1"
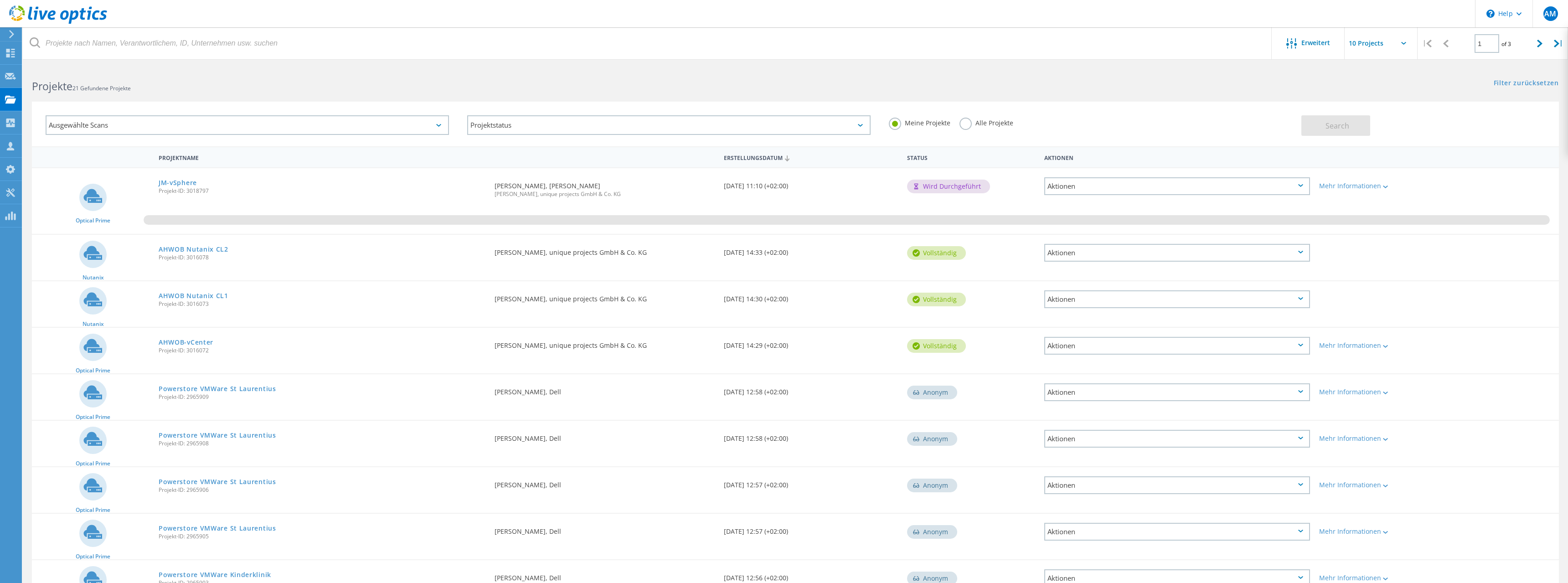
click at [804, 83] on div "Projekte 21 Gefundene Projekte Filter zurücksetzen Filter anzeigen" at bounding box center [796, 77] width 1546 height 24
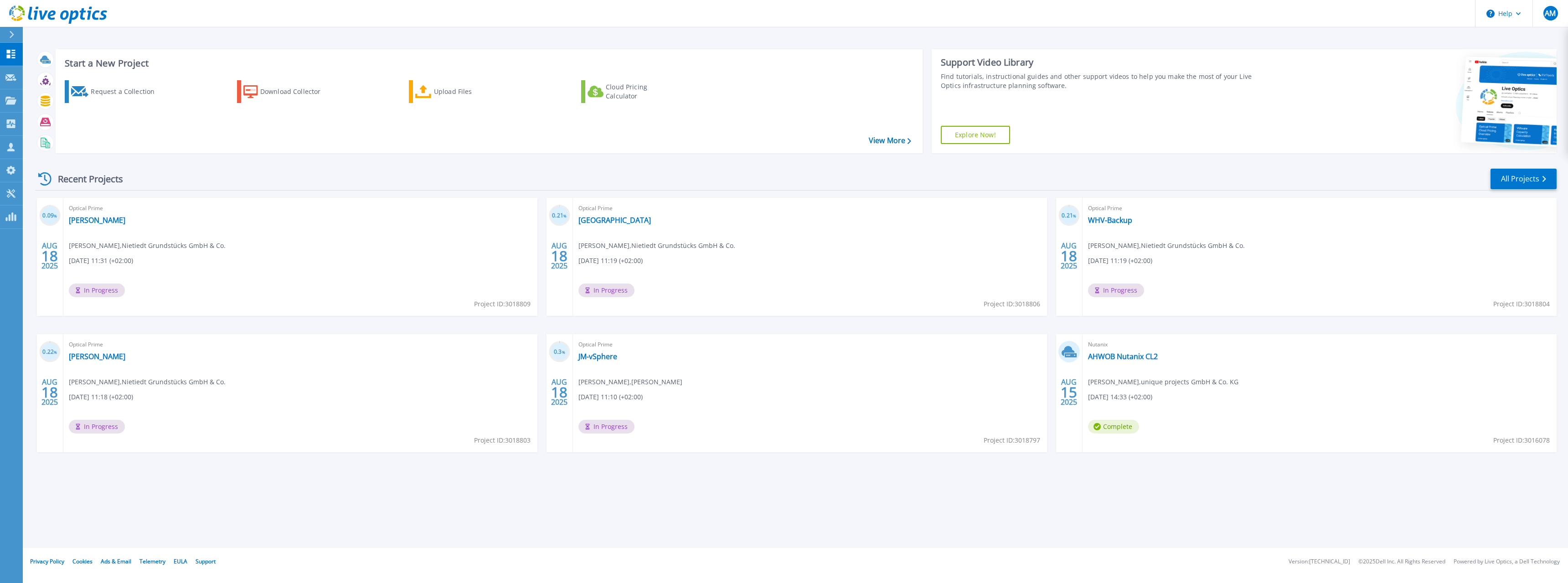
click at [159, 172] on div "Recent Projects All Projects" at bounding box center [796, 179] width 1521 height 23
